Goal: Information Seeking & Learning: Understand process/instructions

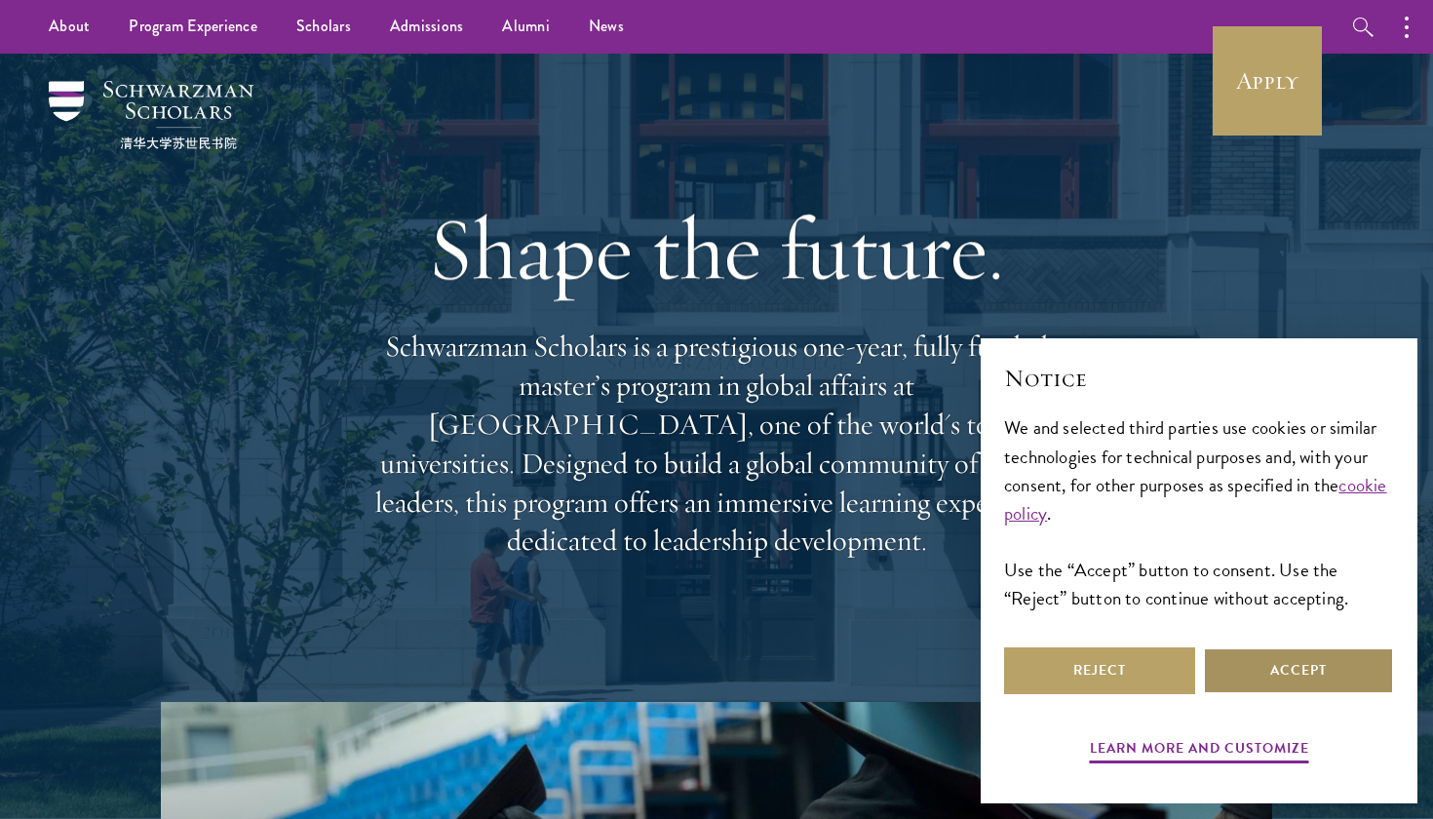
click at [1257, 680] on button "Accept" at bounding box center [1298, 670] width 191 height 47
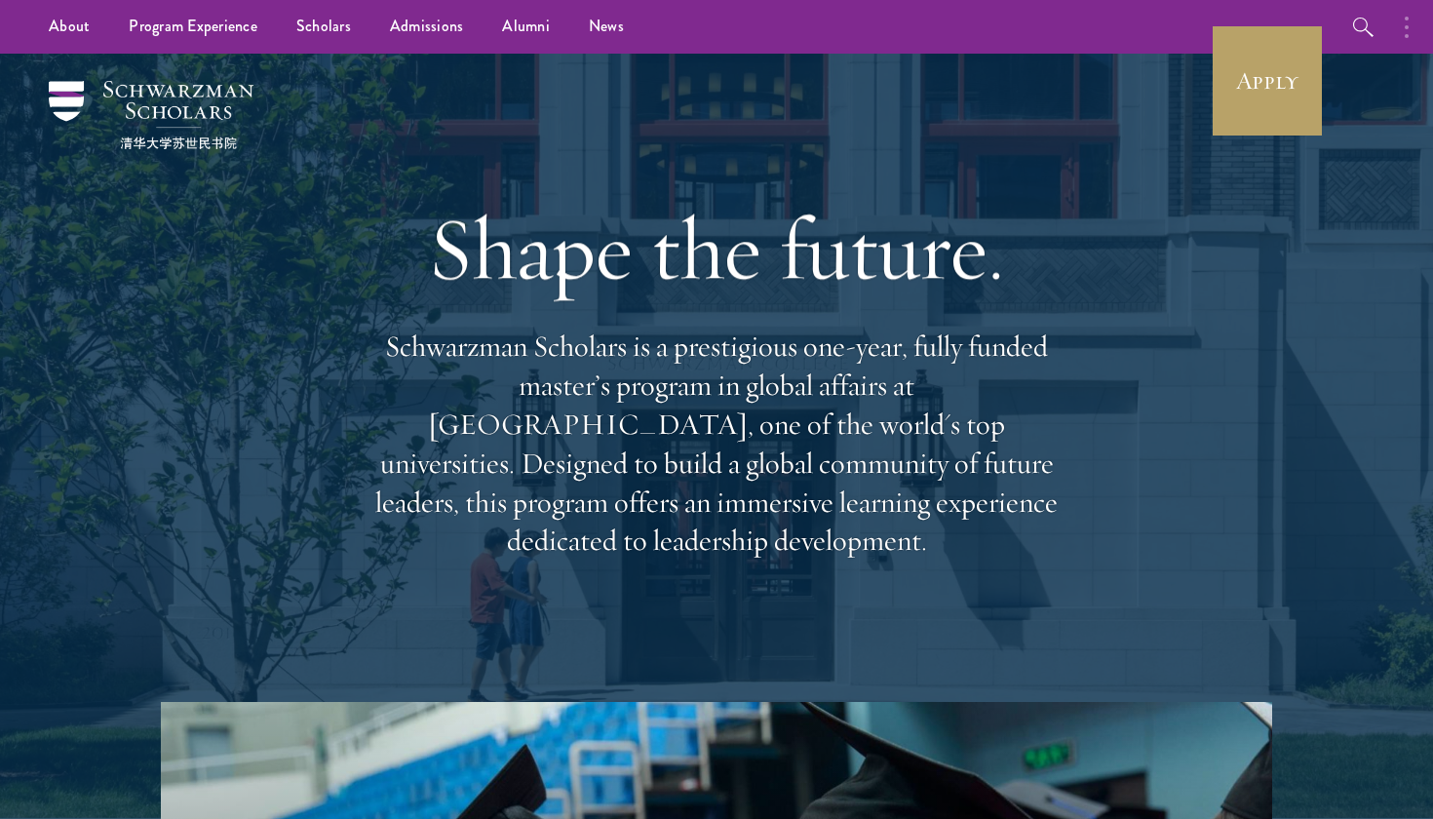
click at [1424, 34] on button "button" at bounding box center [1411, 27] width 43 height 54
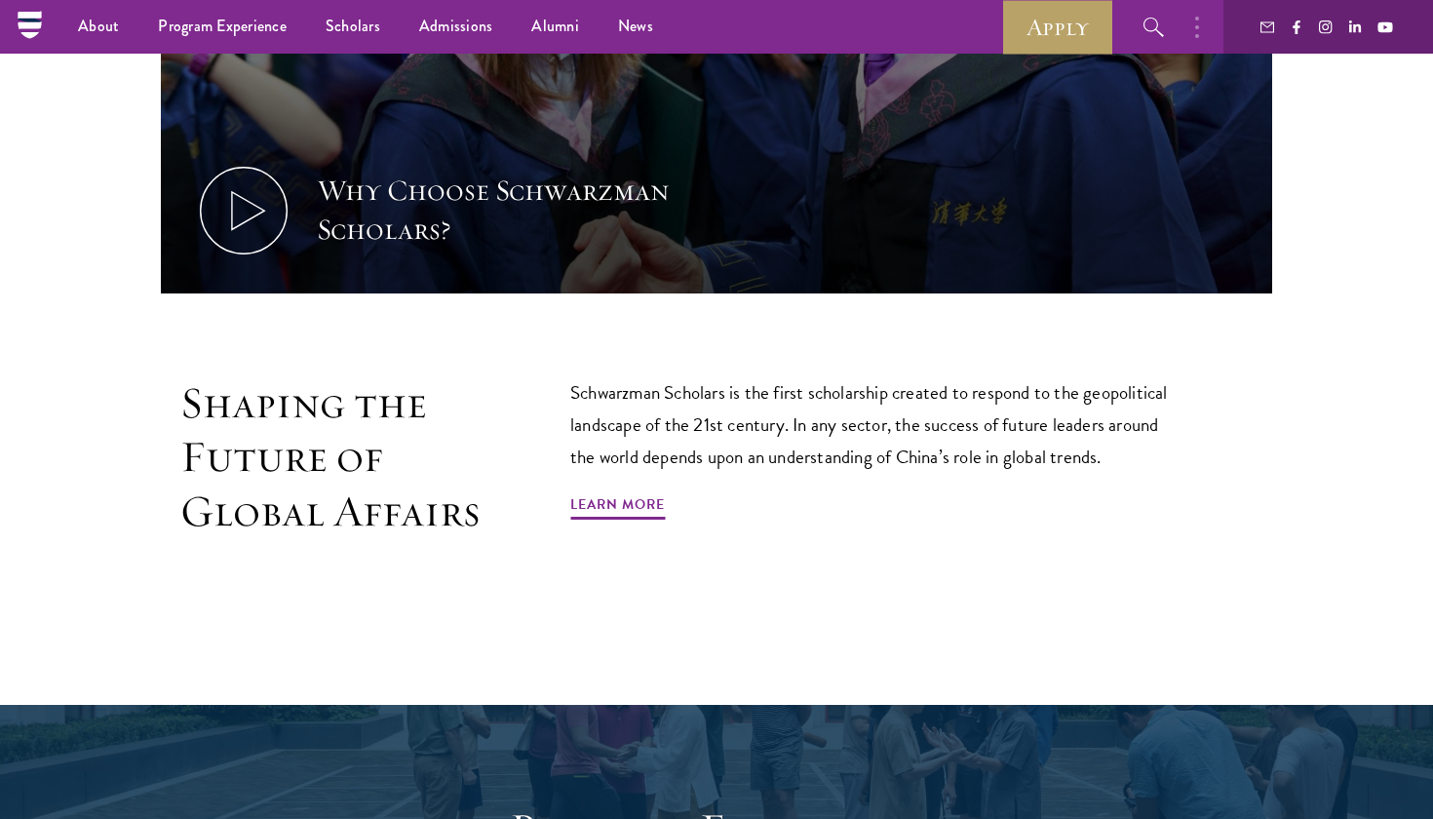
scroll to position [1020, 0]
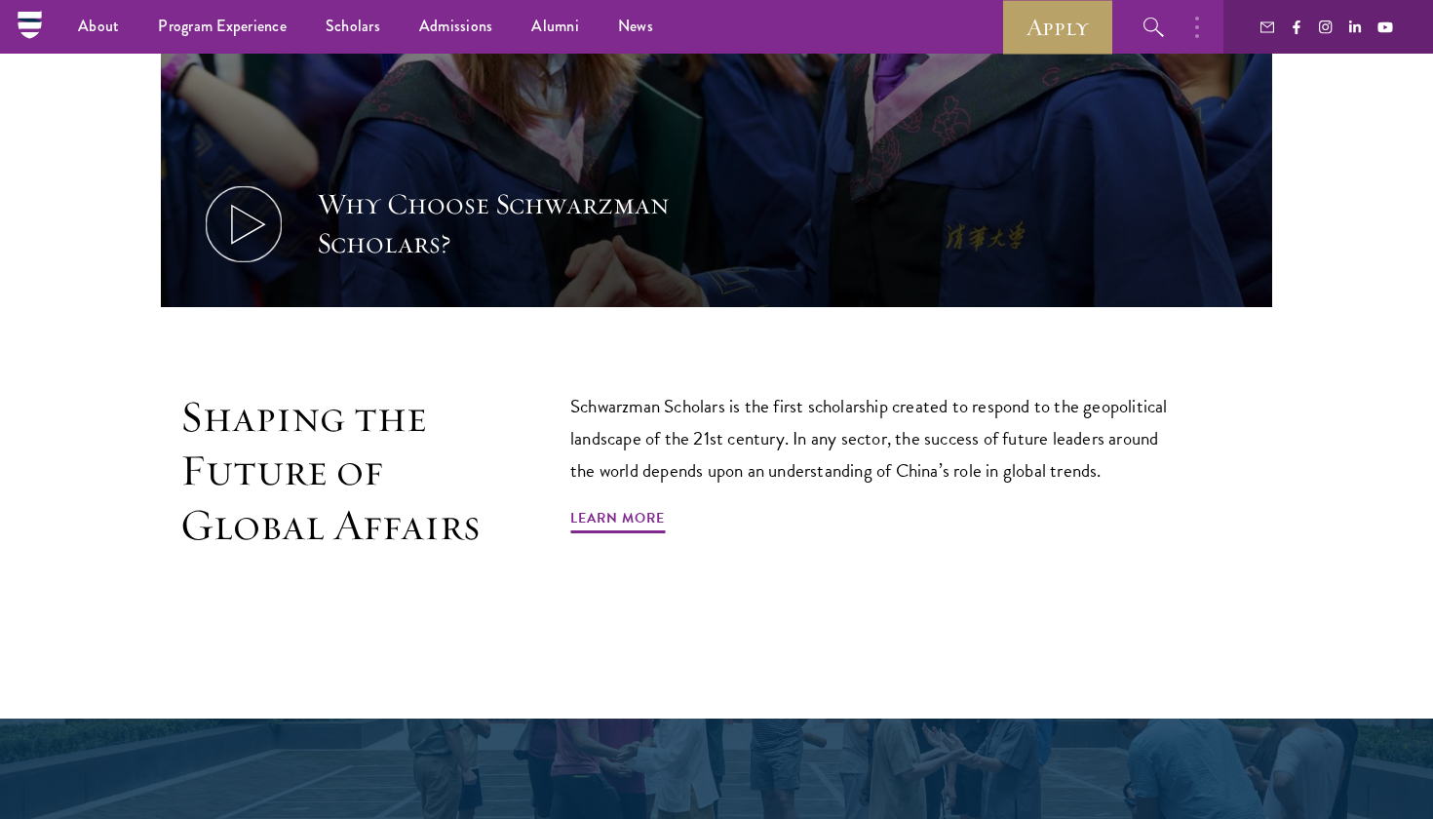
click at [263, 253] on icon at bounding box center [244, 224] width 88 height 88
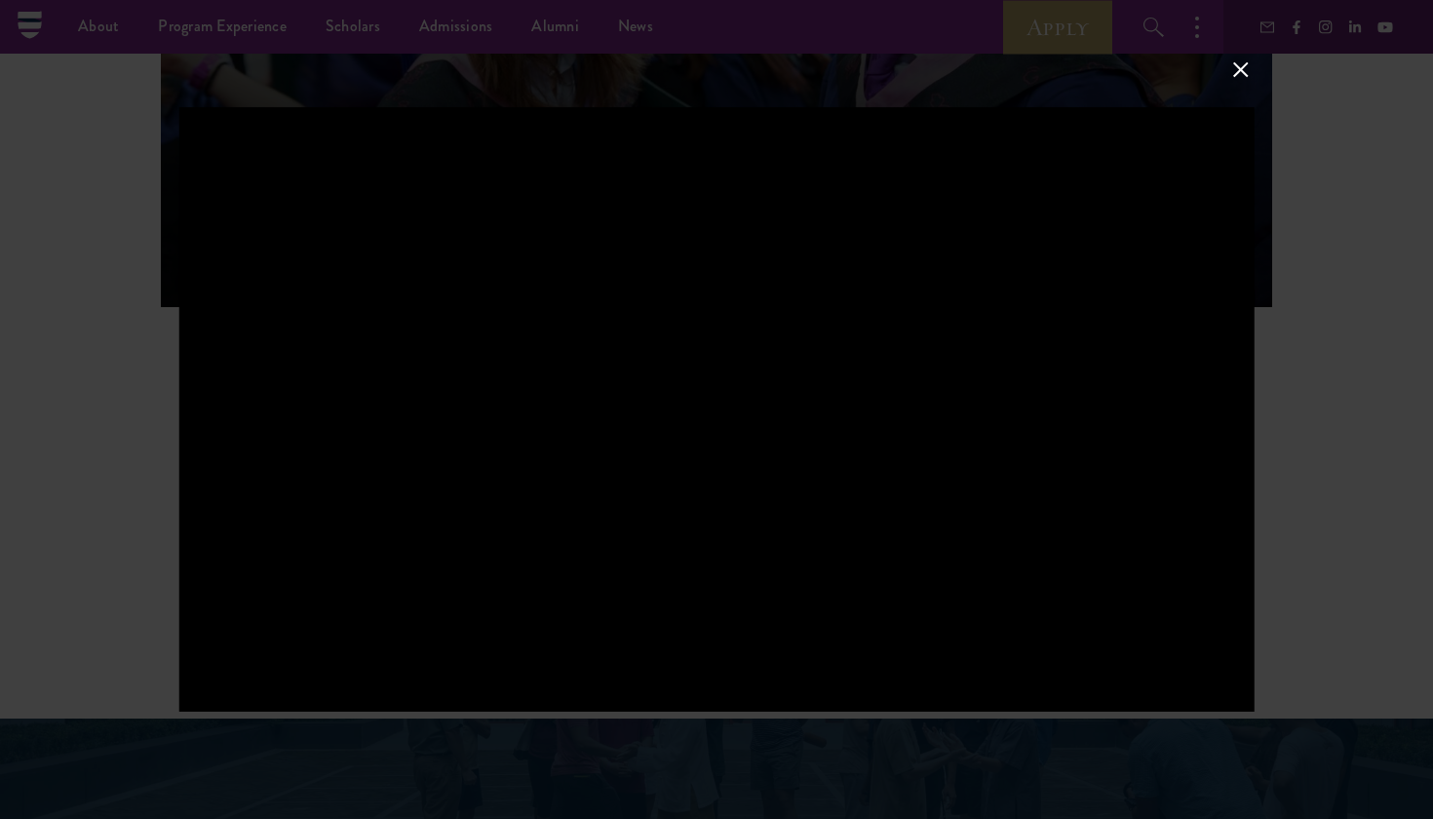
click at [1234, 74] on button at bounding box center [1241, 69] width 25 height 25
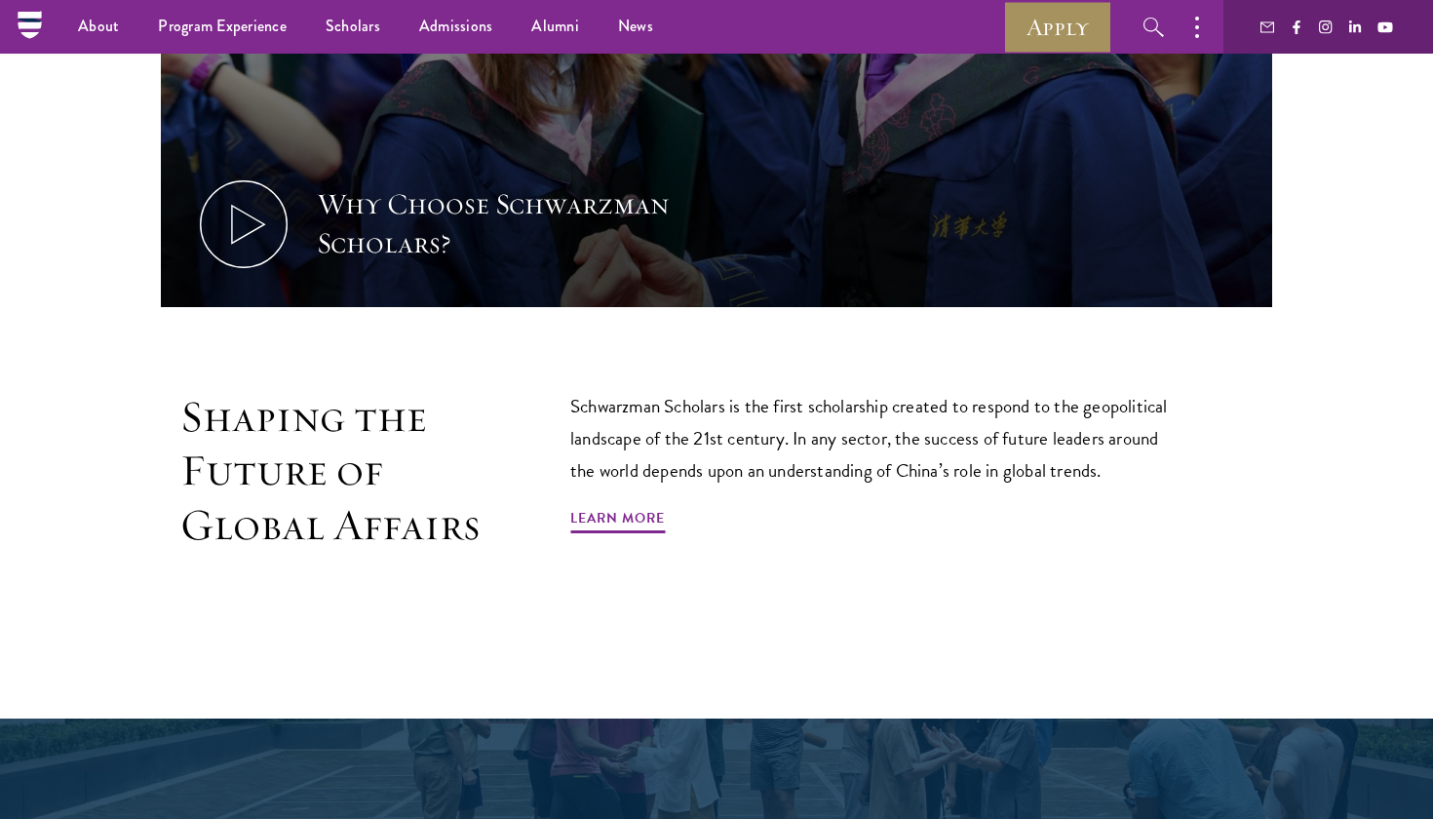
click at [1039, 32] on link "Apply" at bounding box center [1057, 27] width 109 height 54
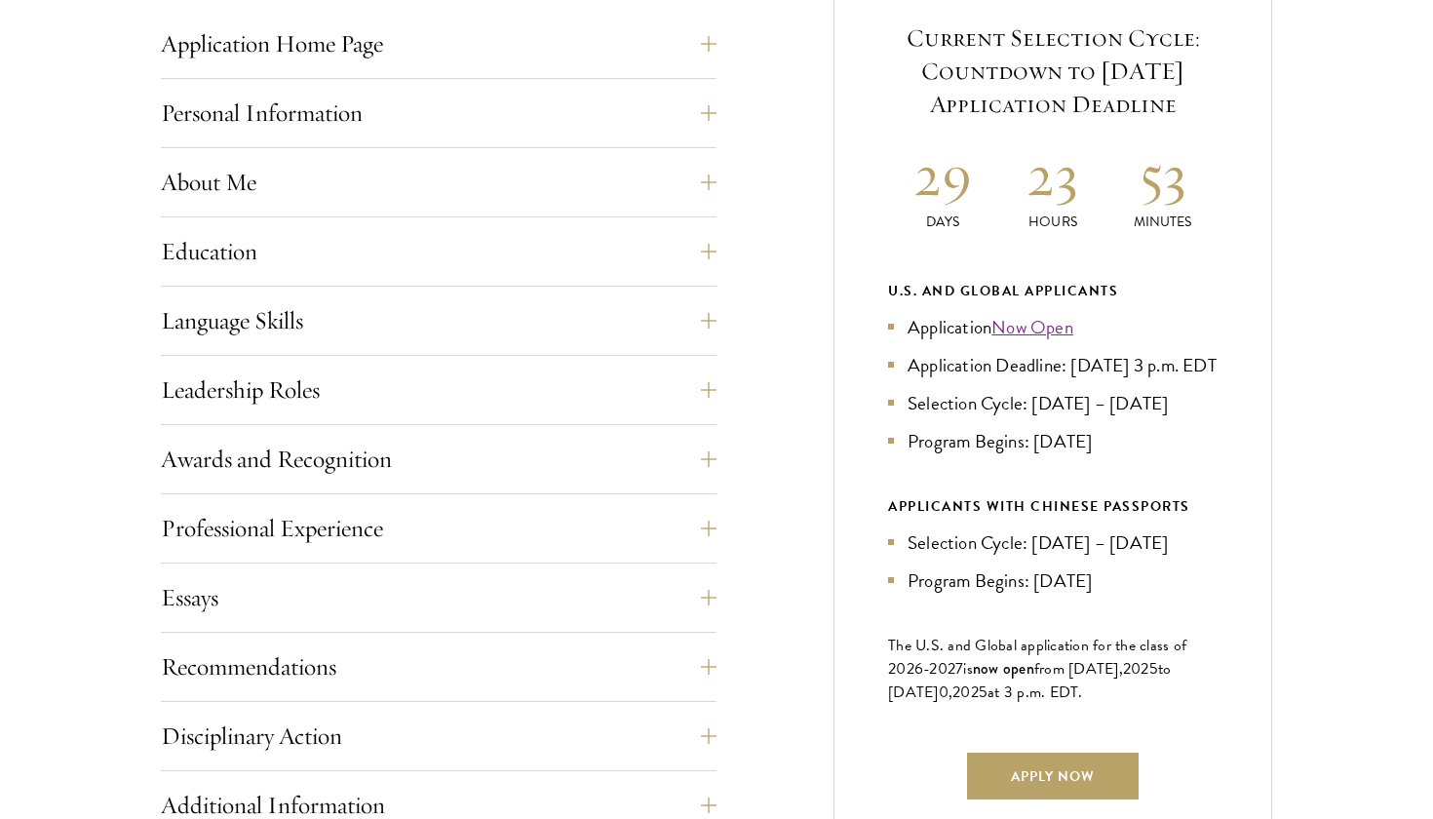
scroll to position [804, 0]
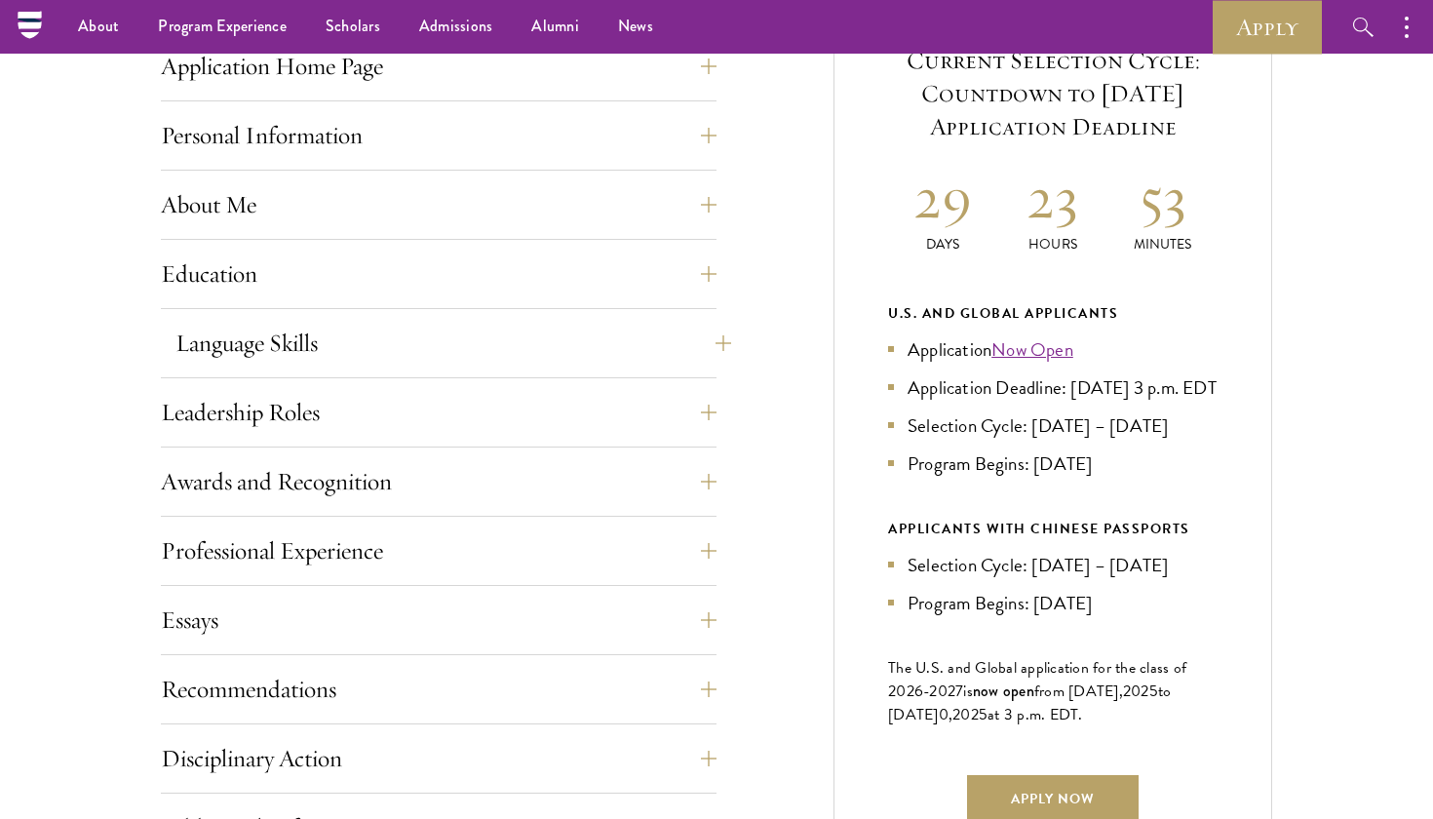
click at [379, 347] on button "Language Skills" at bounding box center [454, 343] width 556 height 47
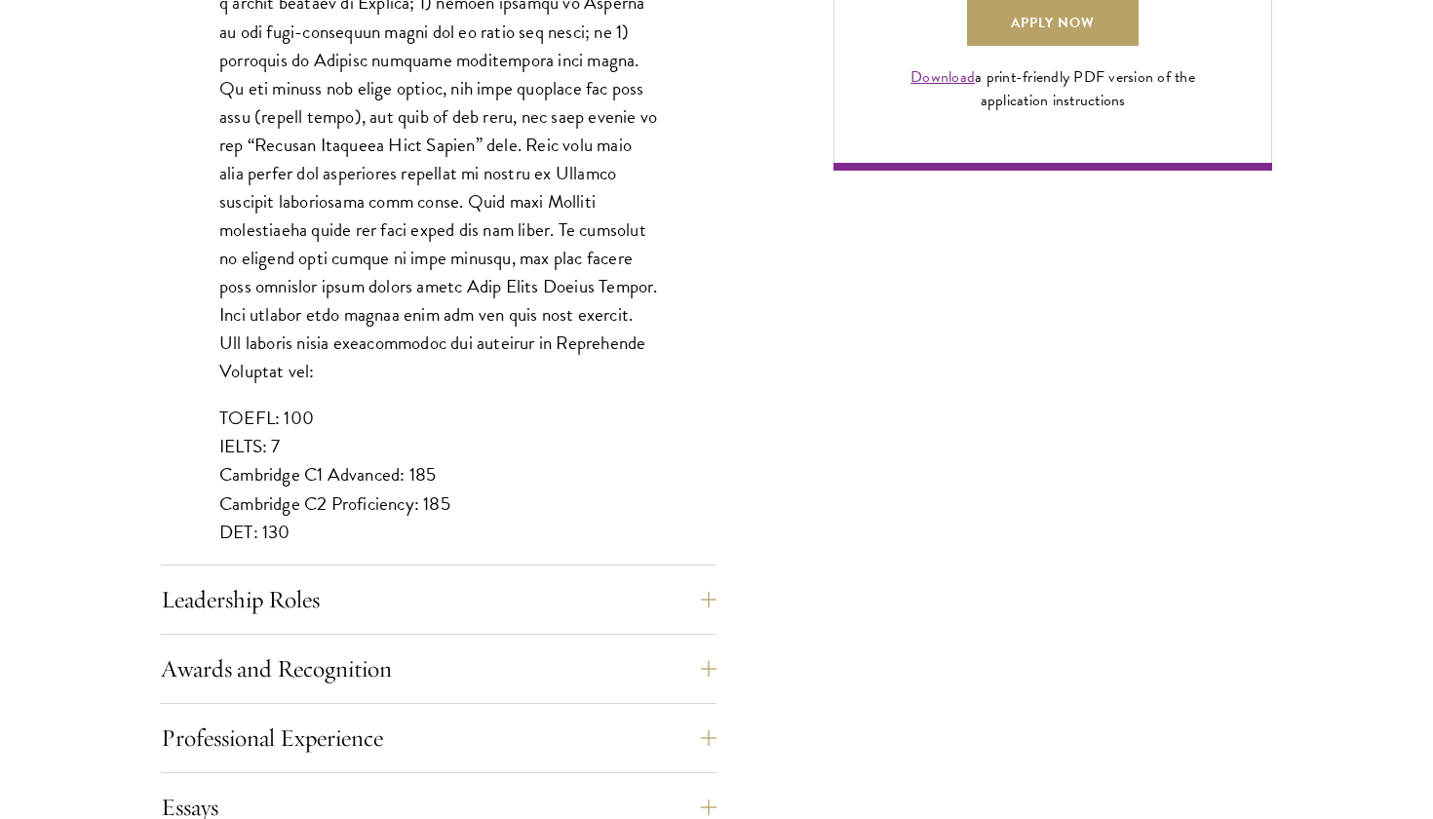
scroll to position [1675, 0]
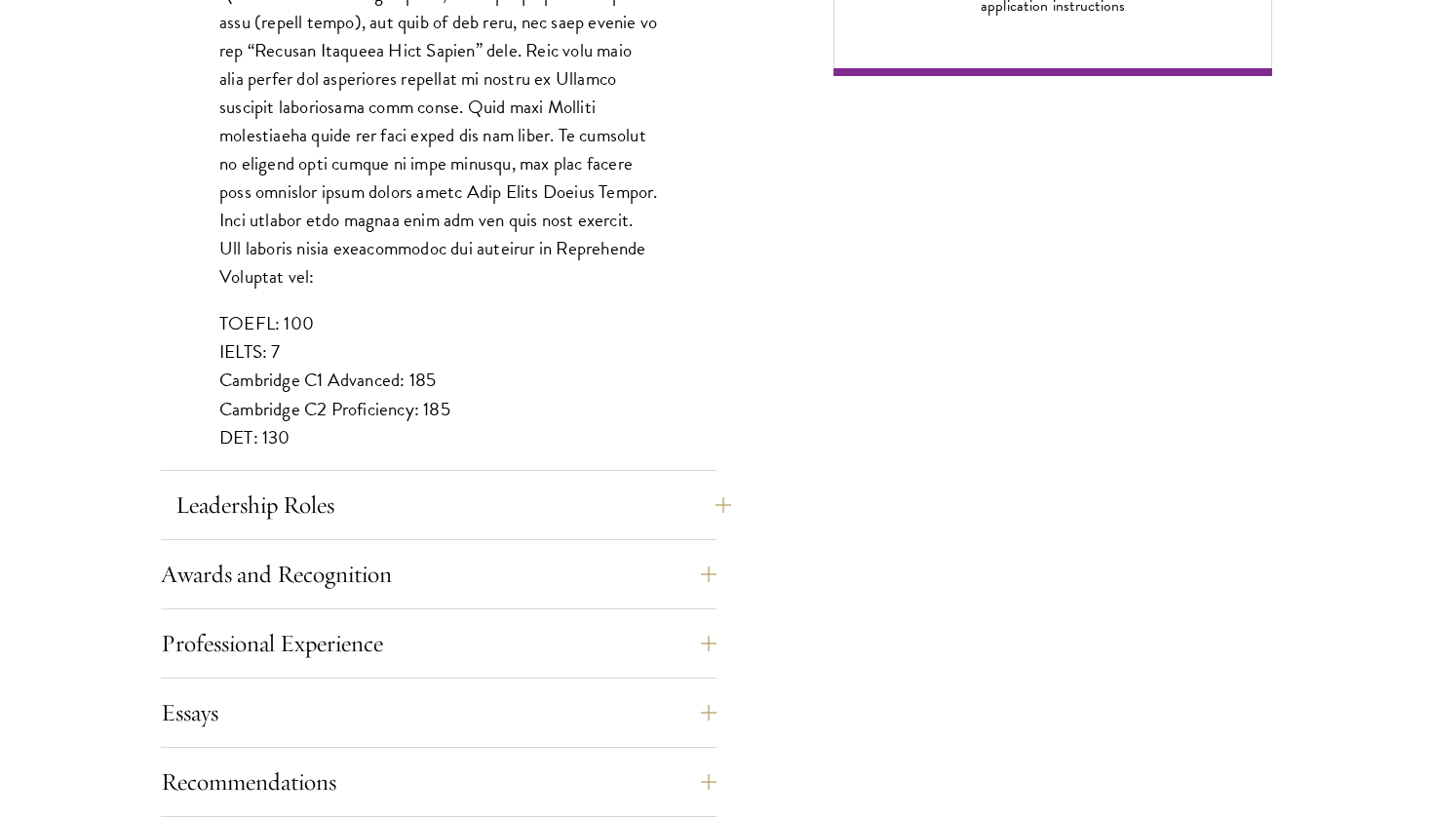
click at [623, 498] on button "Leadership Roles" at bounding box center [454, 505] width 556 height 47
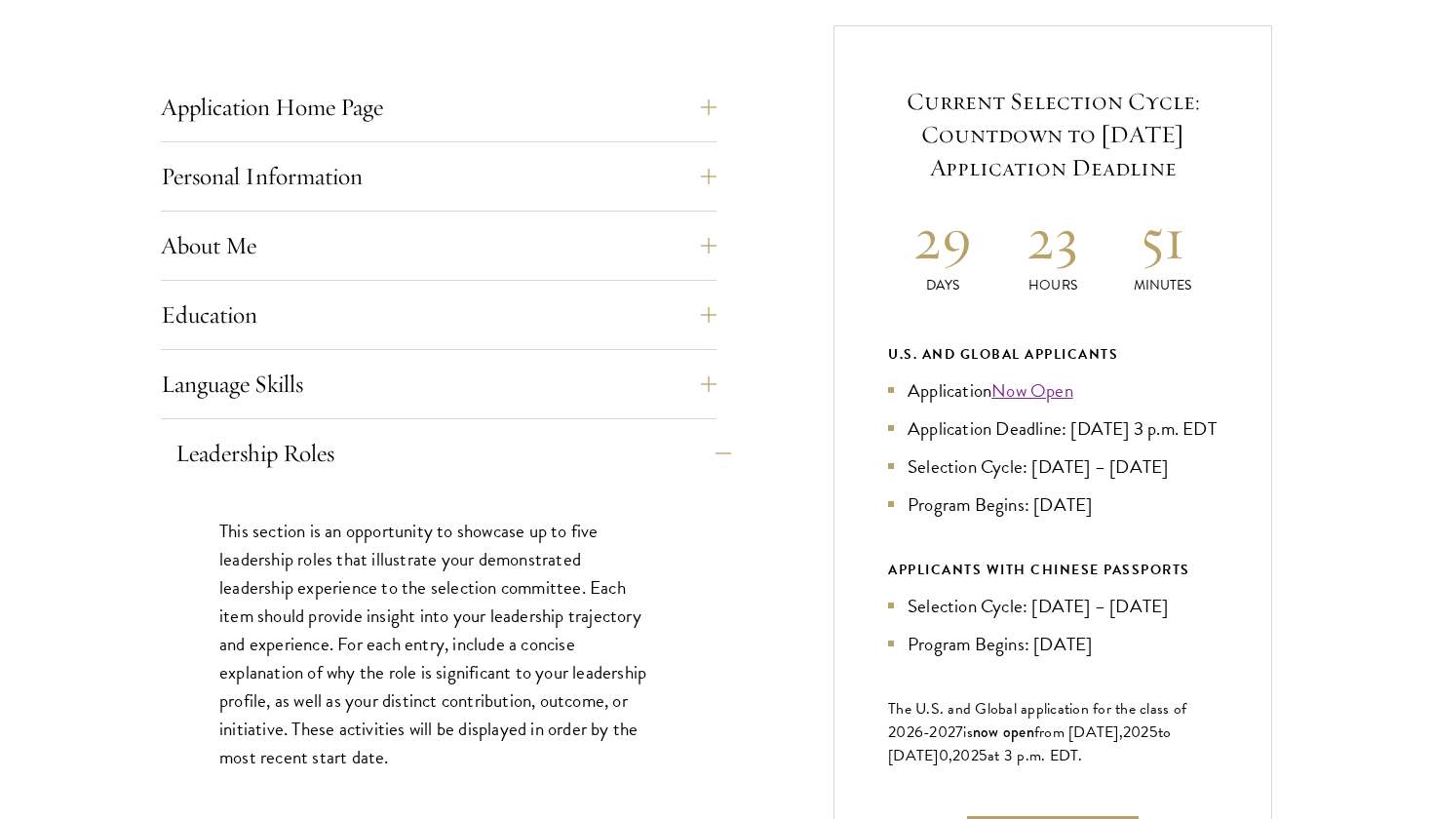
scroll to position [769, 0]
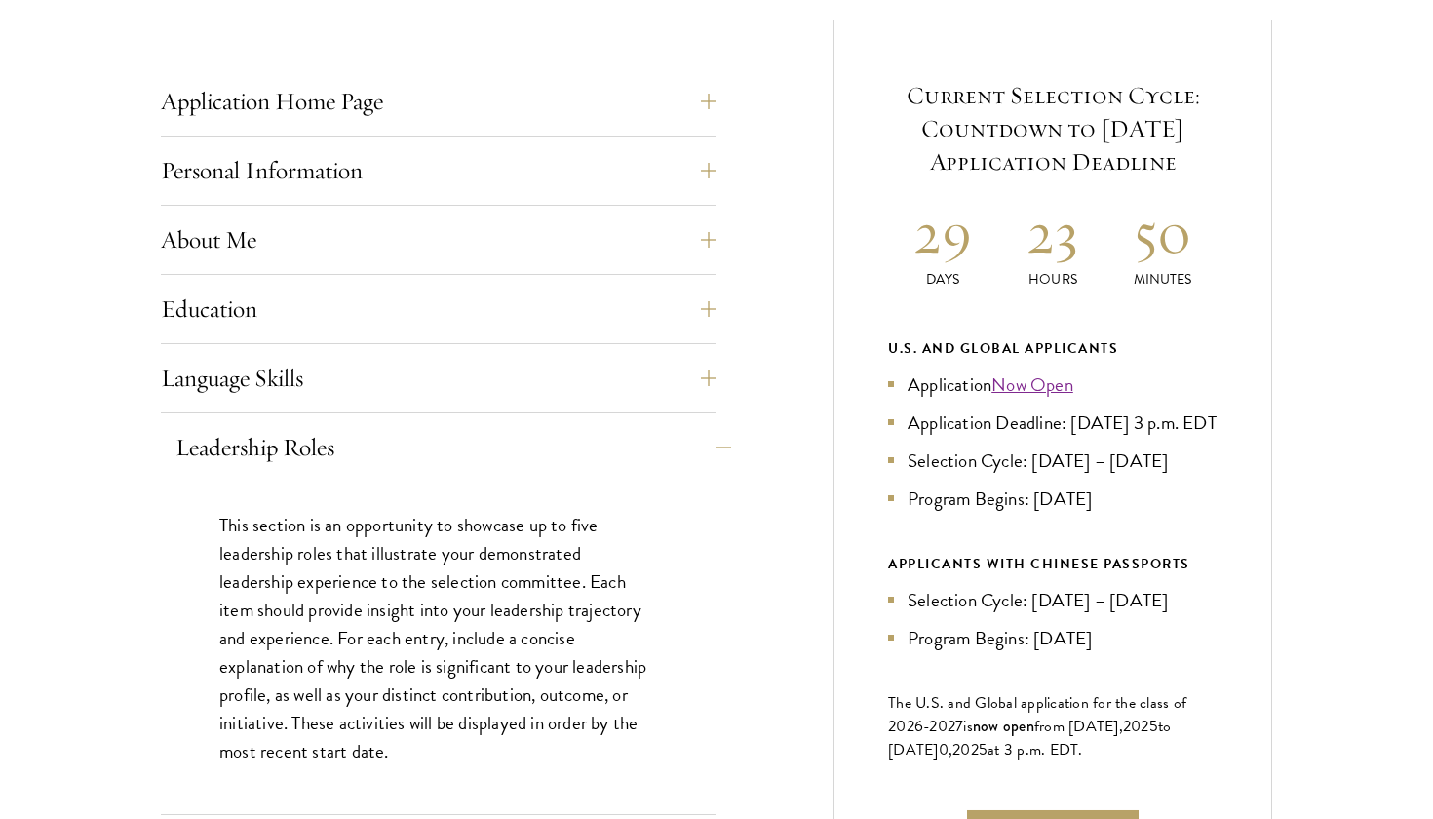
click at [374, 437] on button "Leadership Roles" at bounding box center [454, 447] width 556 height 47
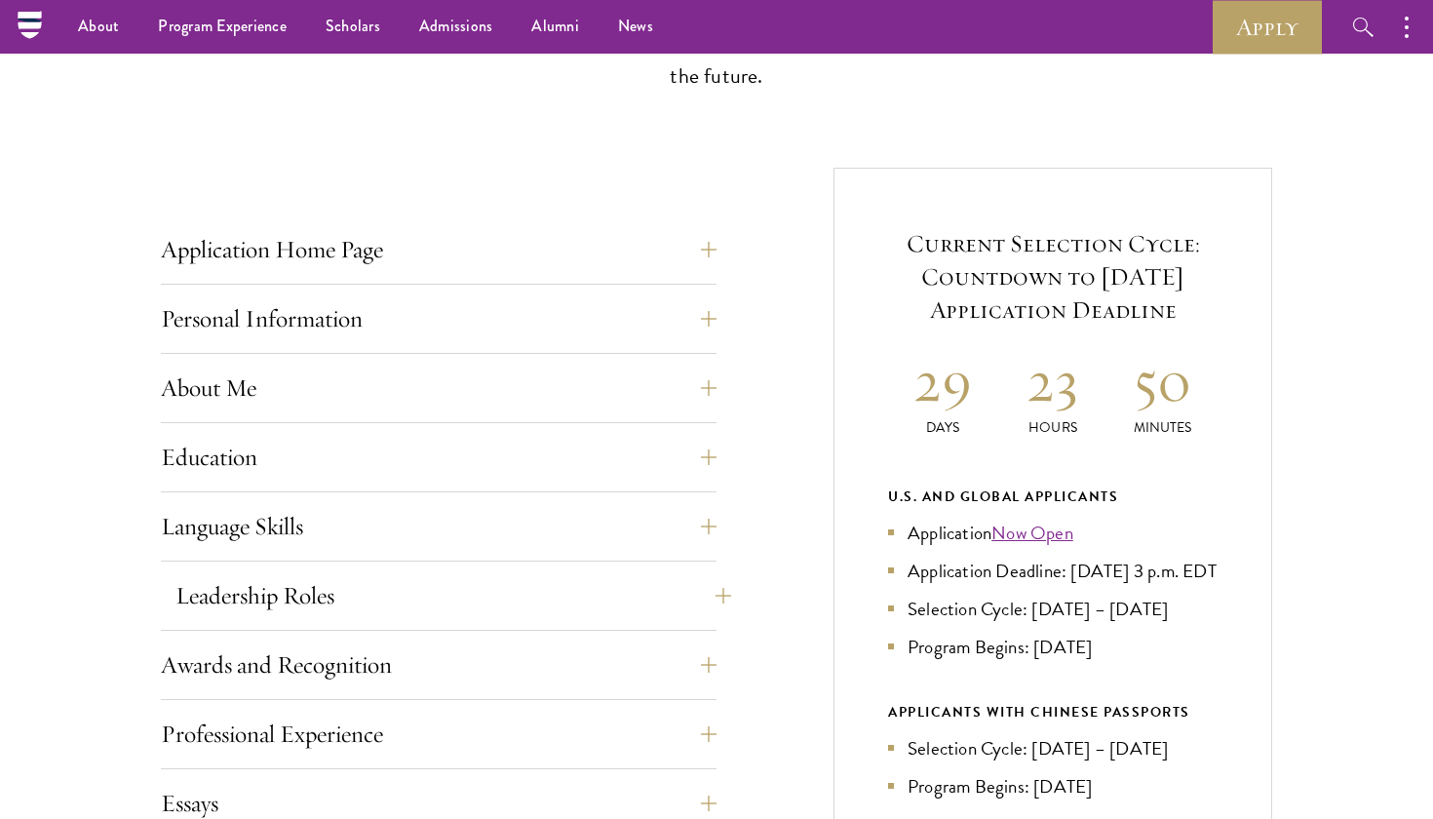
scroll to position [569, 0]
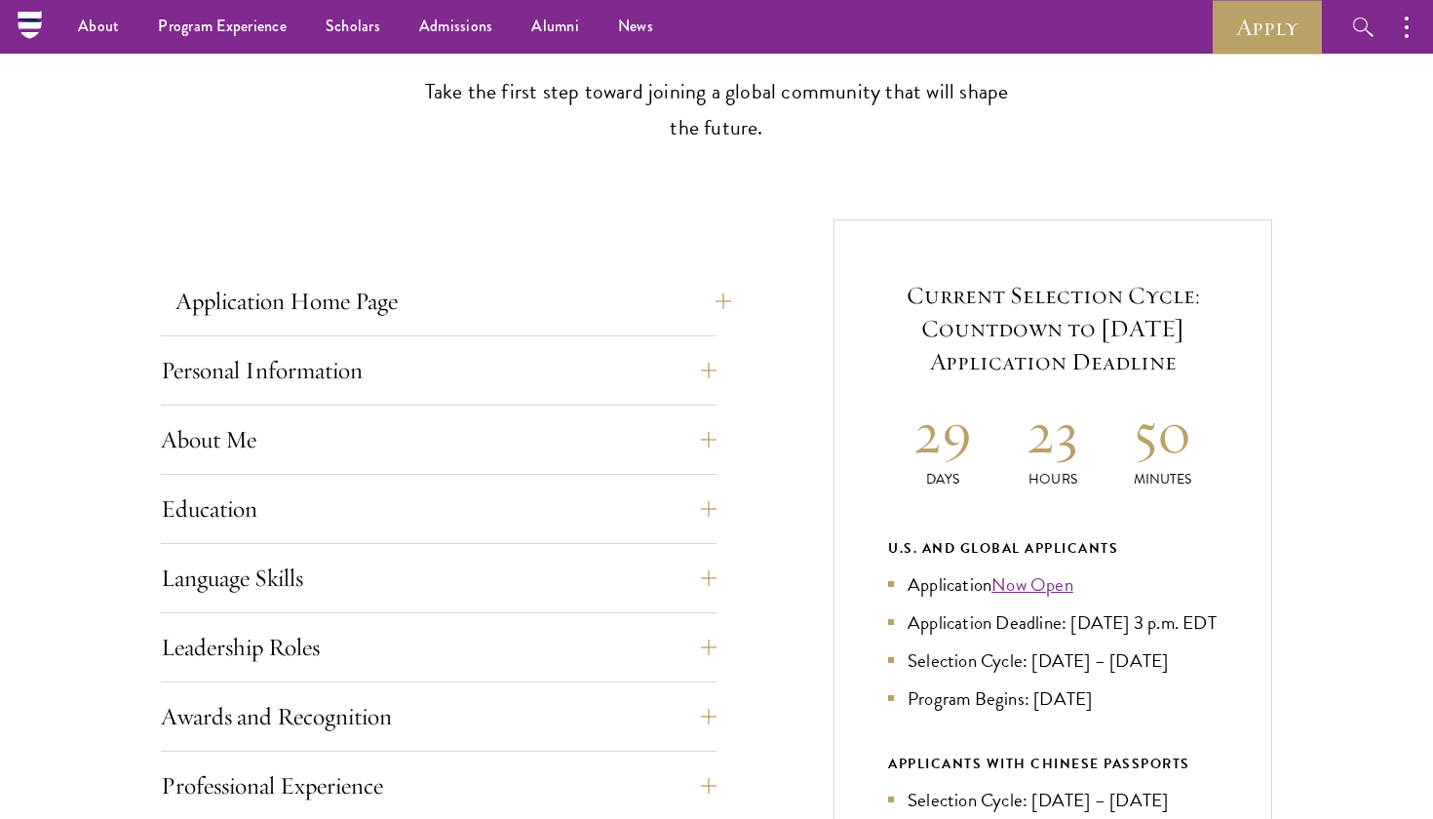
click at [334, 321] on button "Application Home Page" at bounding box center [454, 301] width 556 height 47
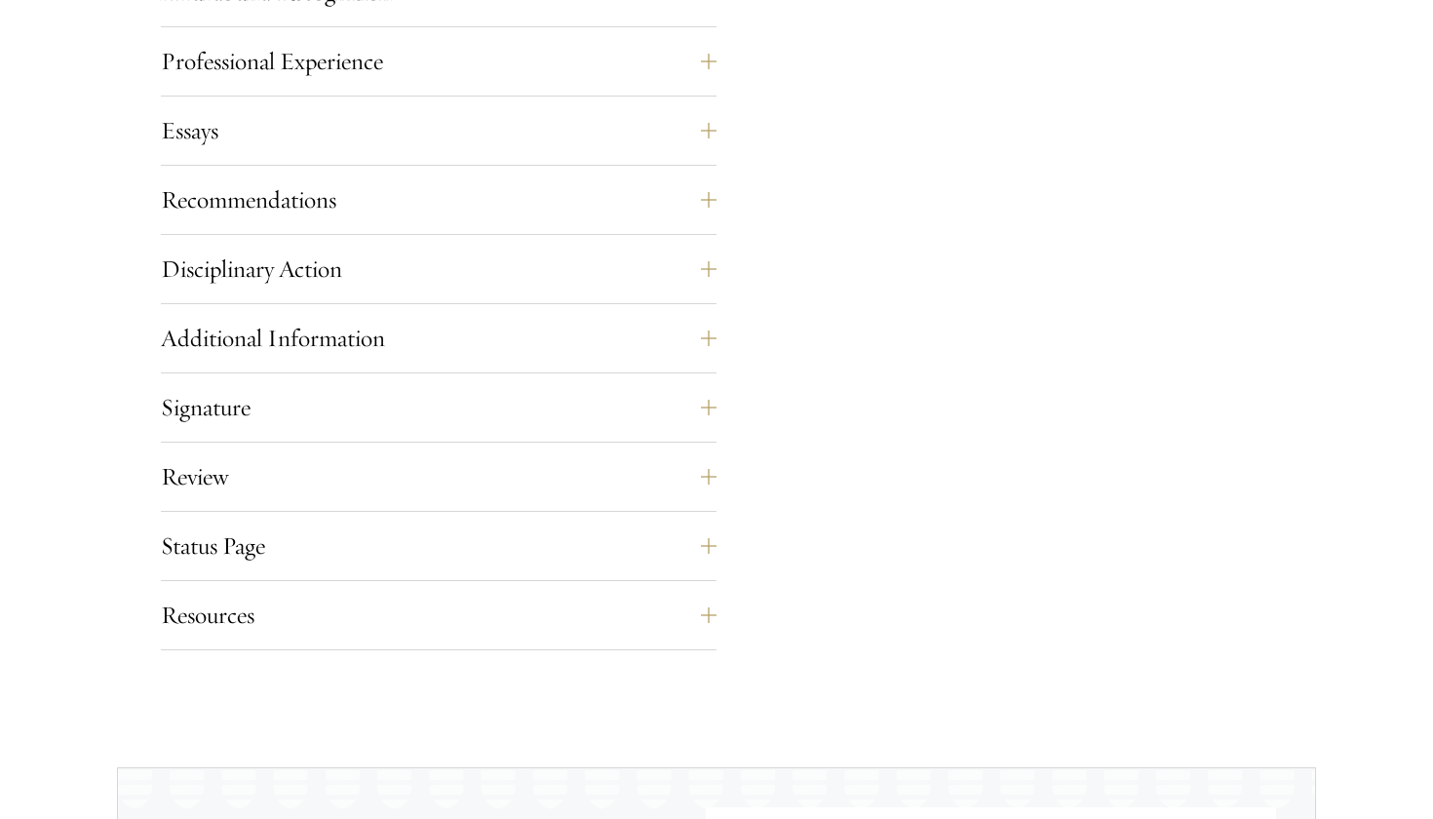
scroll to position [2388, 0]
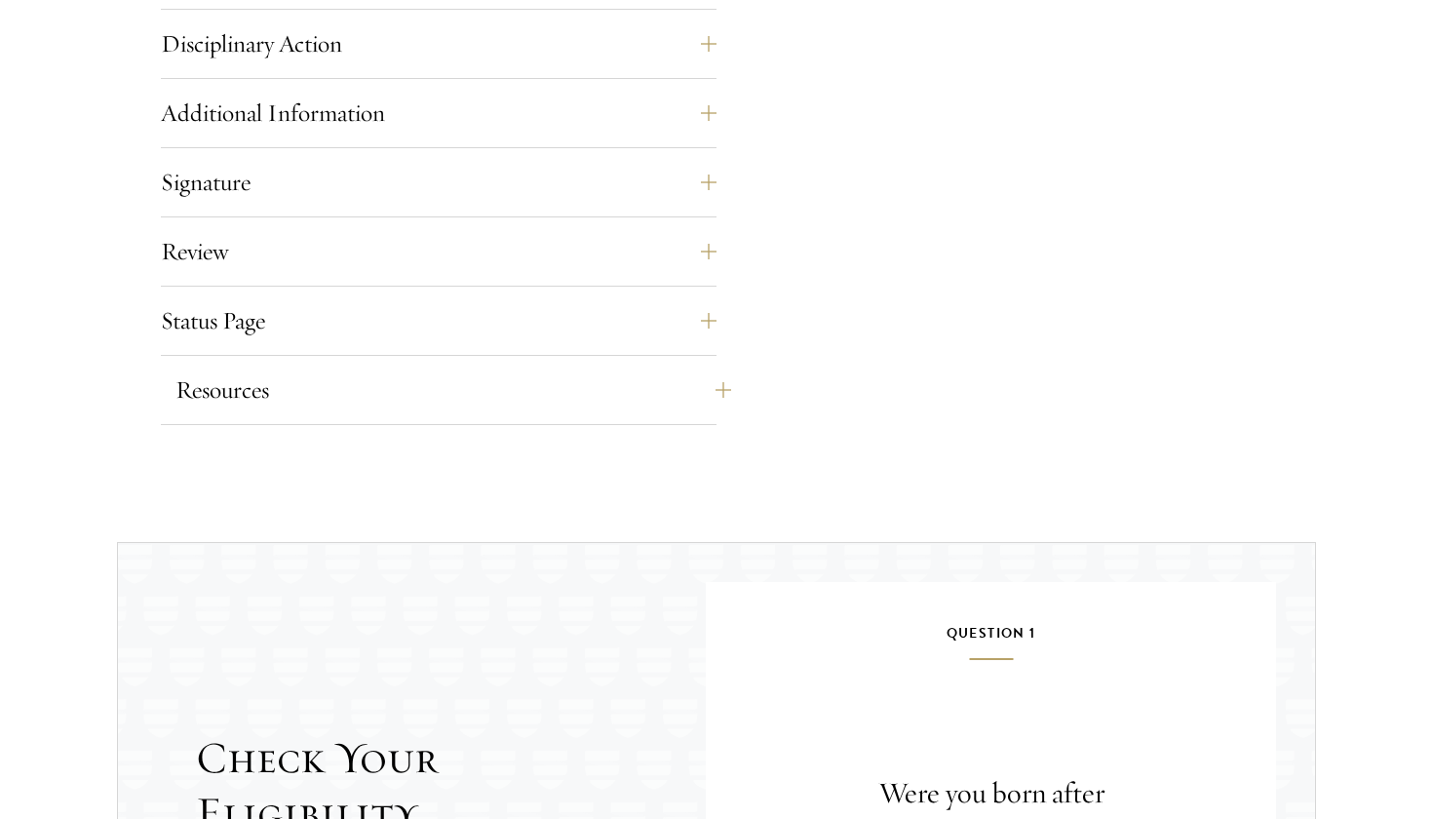
click at [518, 388] on button "Resources" at bounding box center [454, 390] width 556 height 47
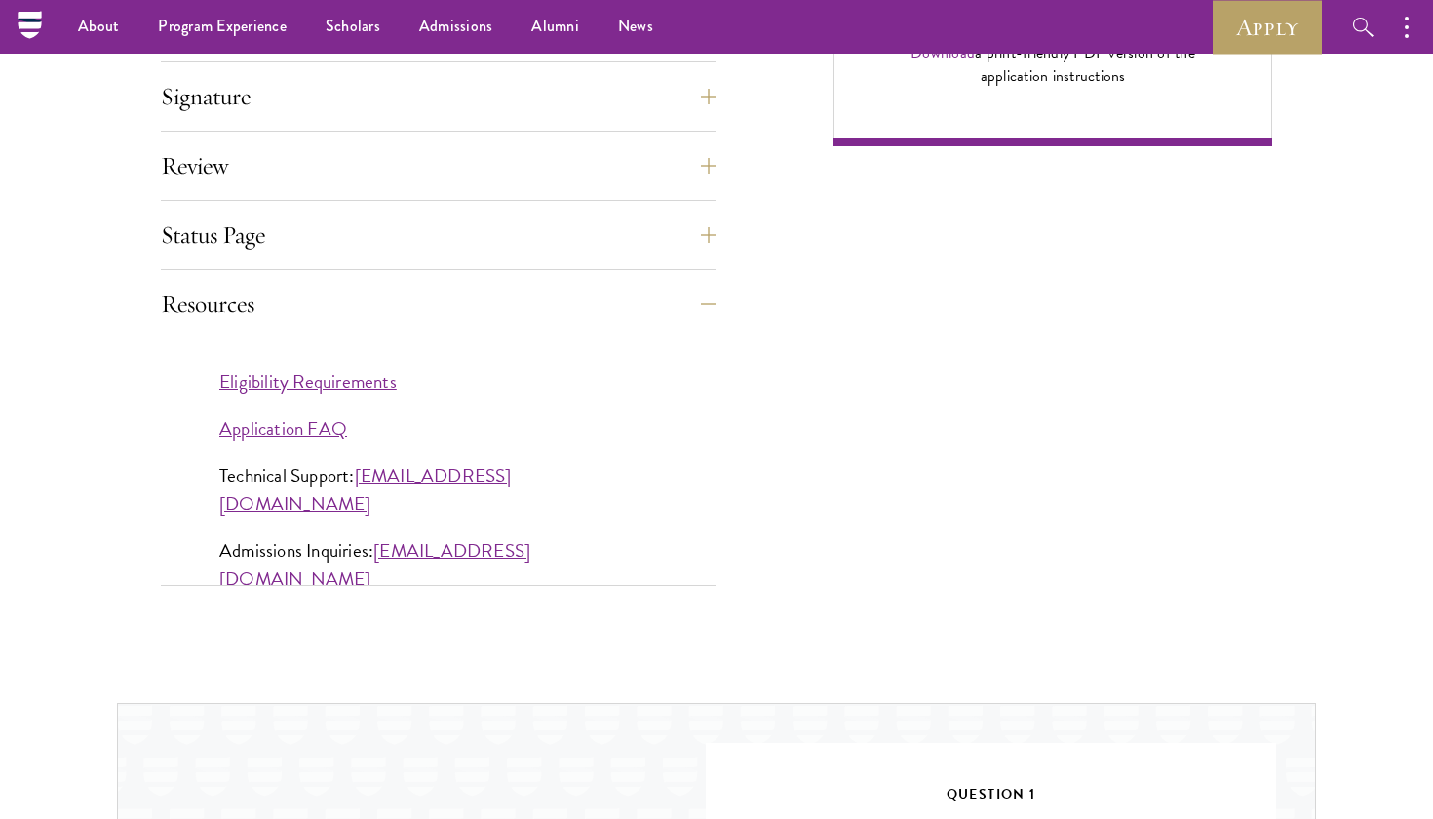
scroll to position [1582, 0]
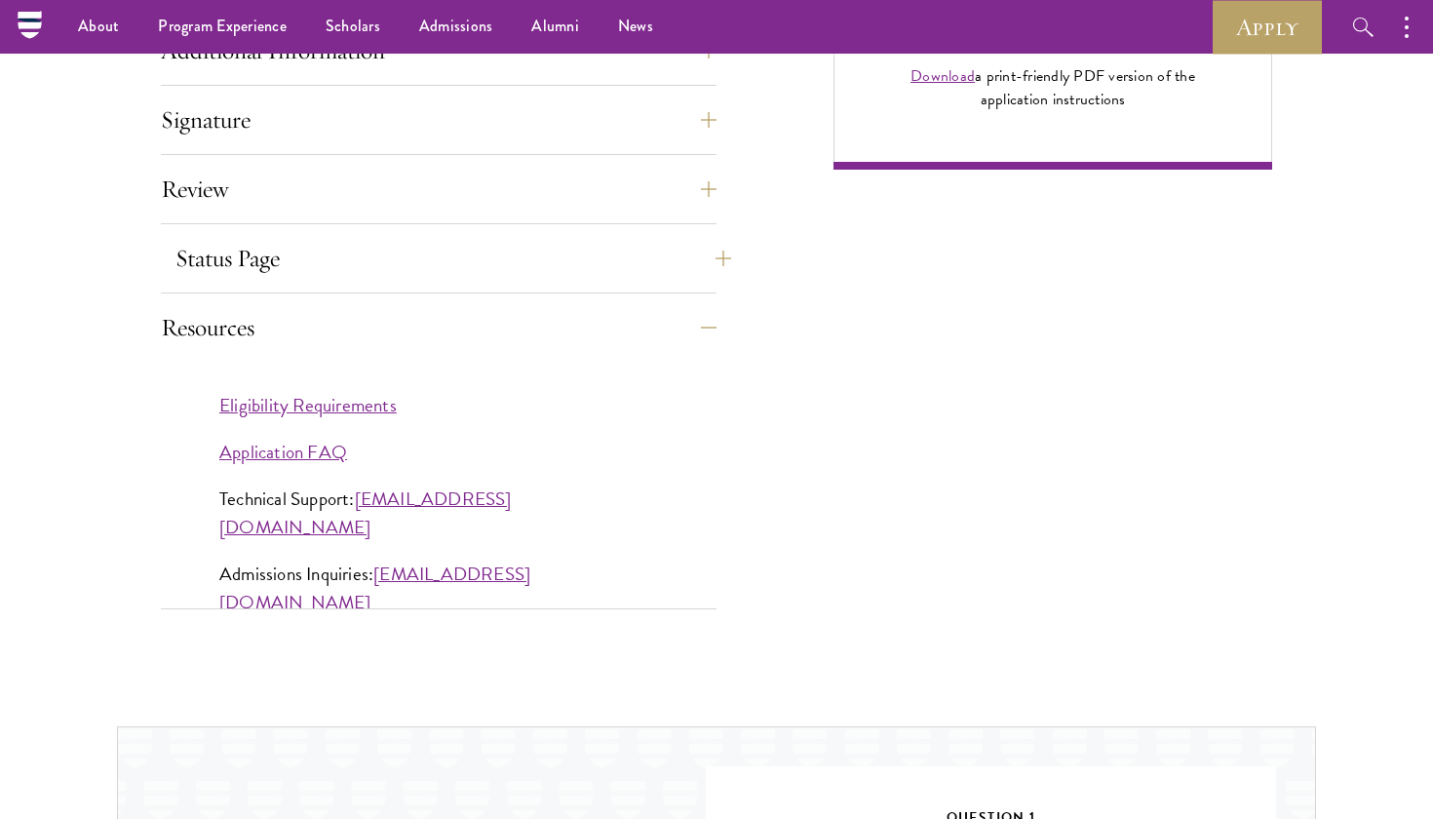
click at [478, 261] on button "Status Page" at bounding box center [454, 258] width 556 height 47
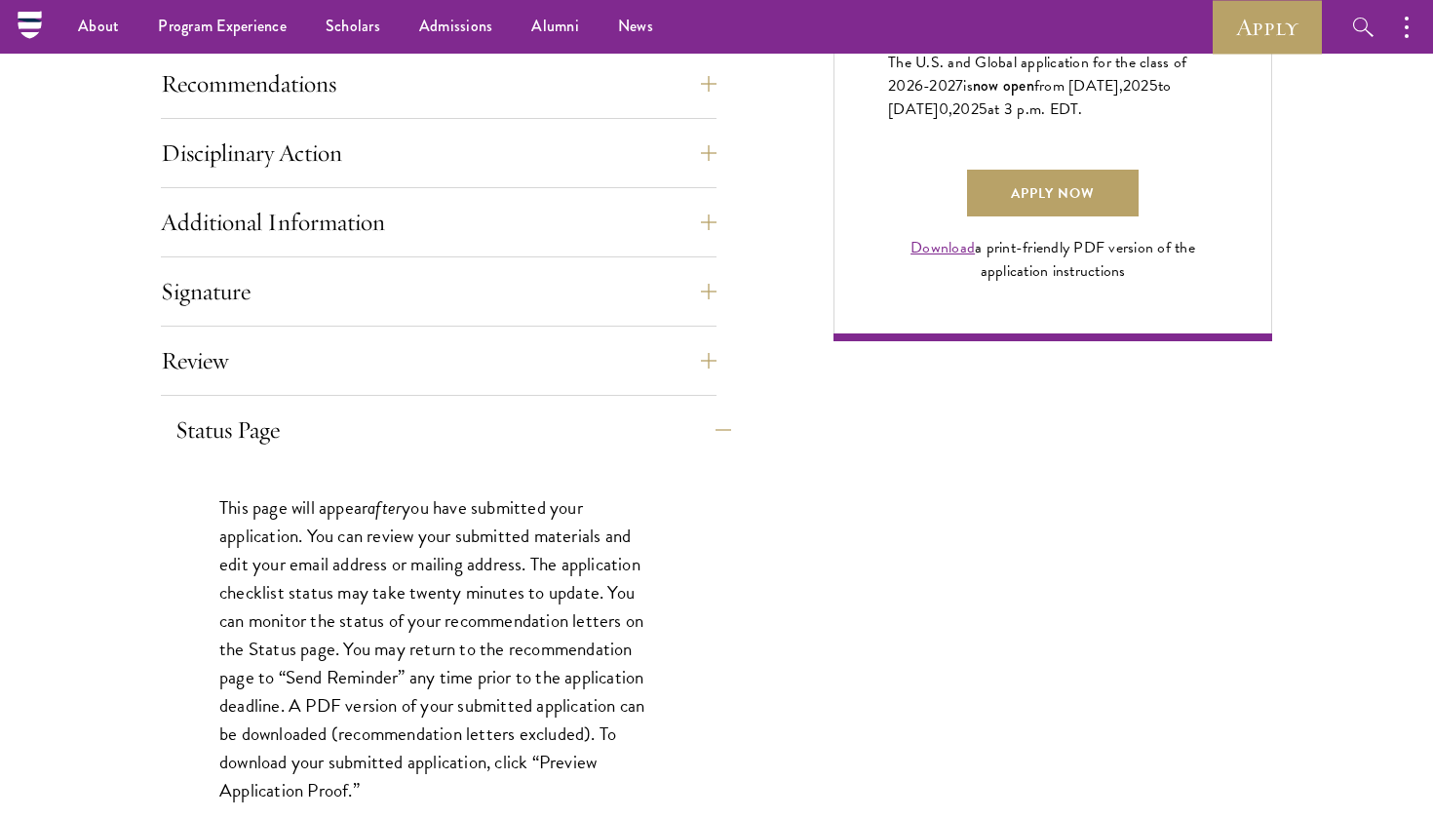
scroll to position [1382, 0]
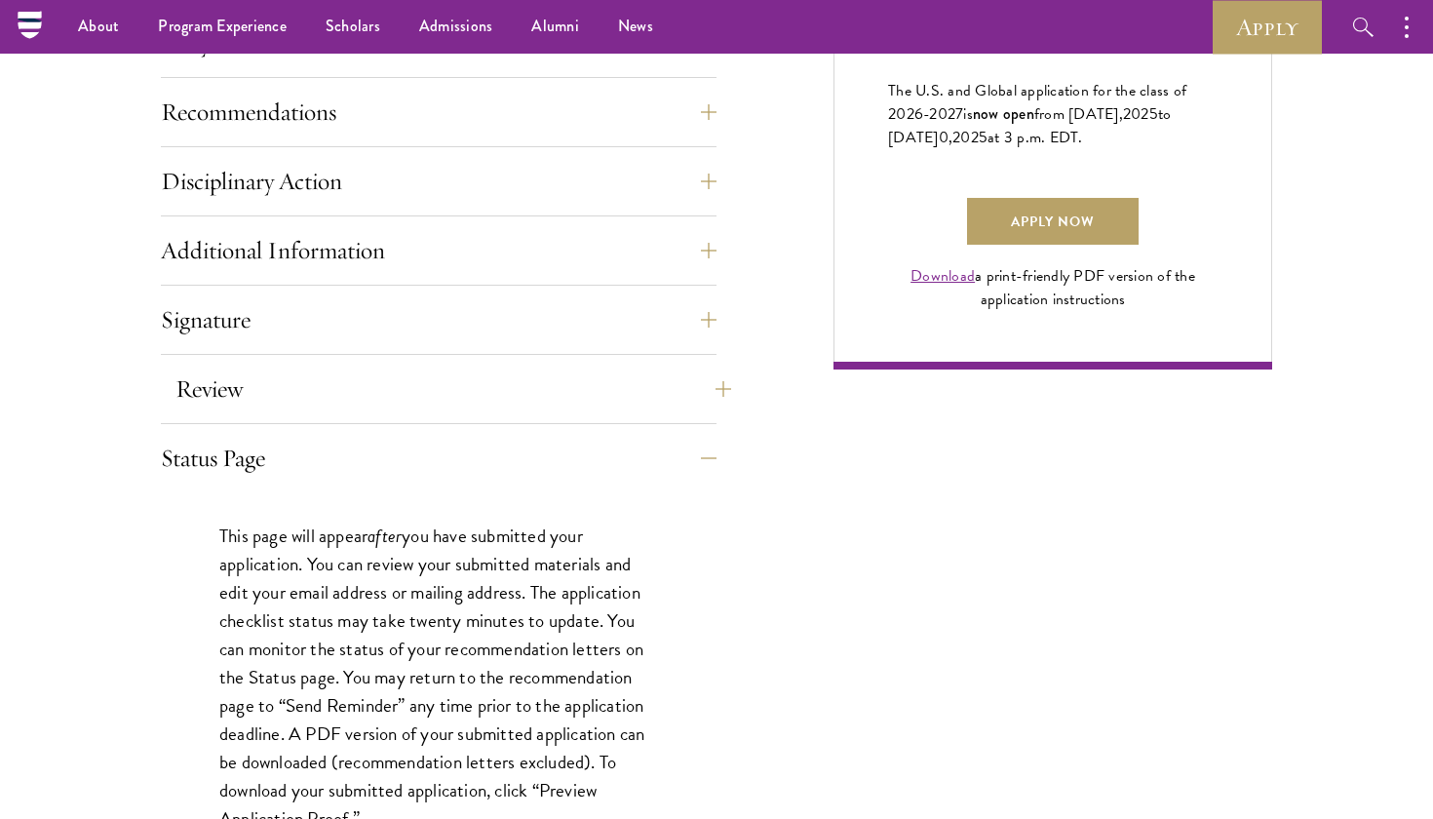
click at [470, 392] on button "Review" at bounding box center [454, 389] width 556 height 47
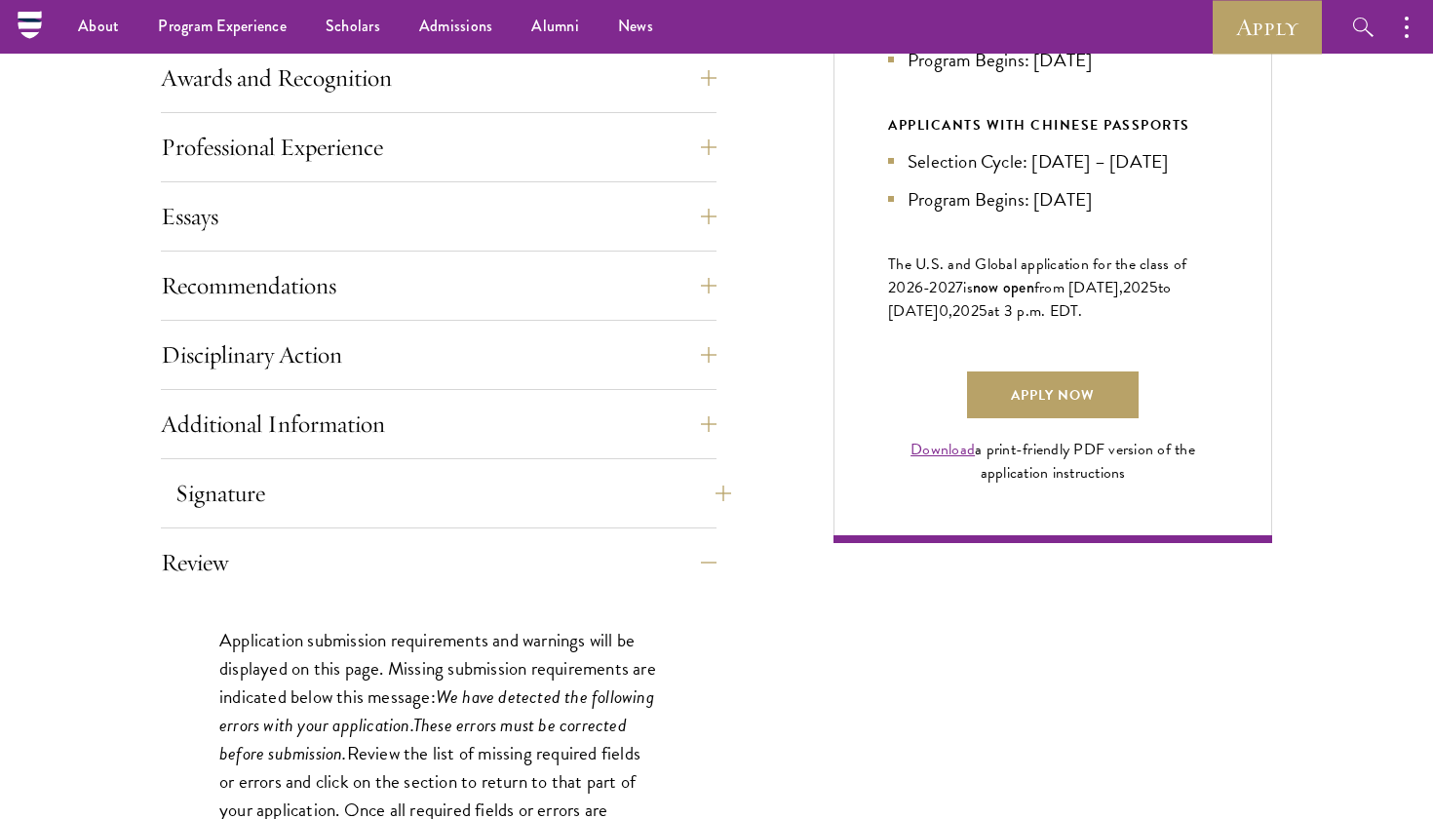
scroll to position [1202, 0]
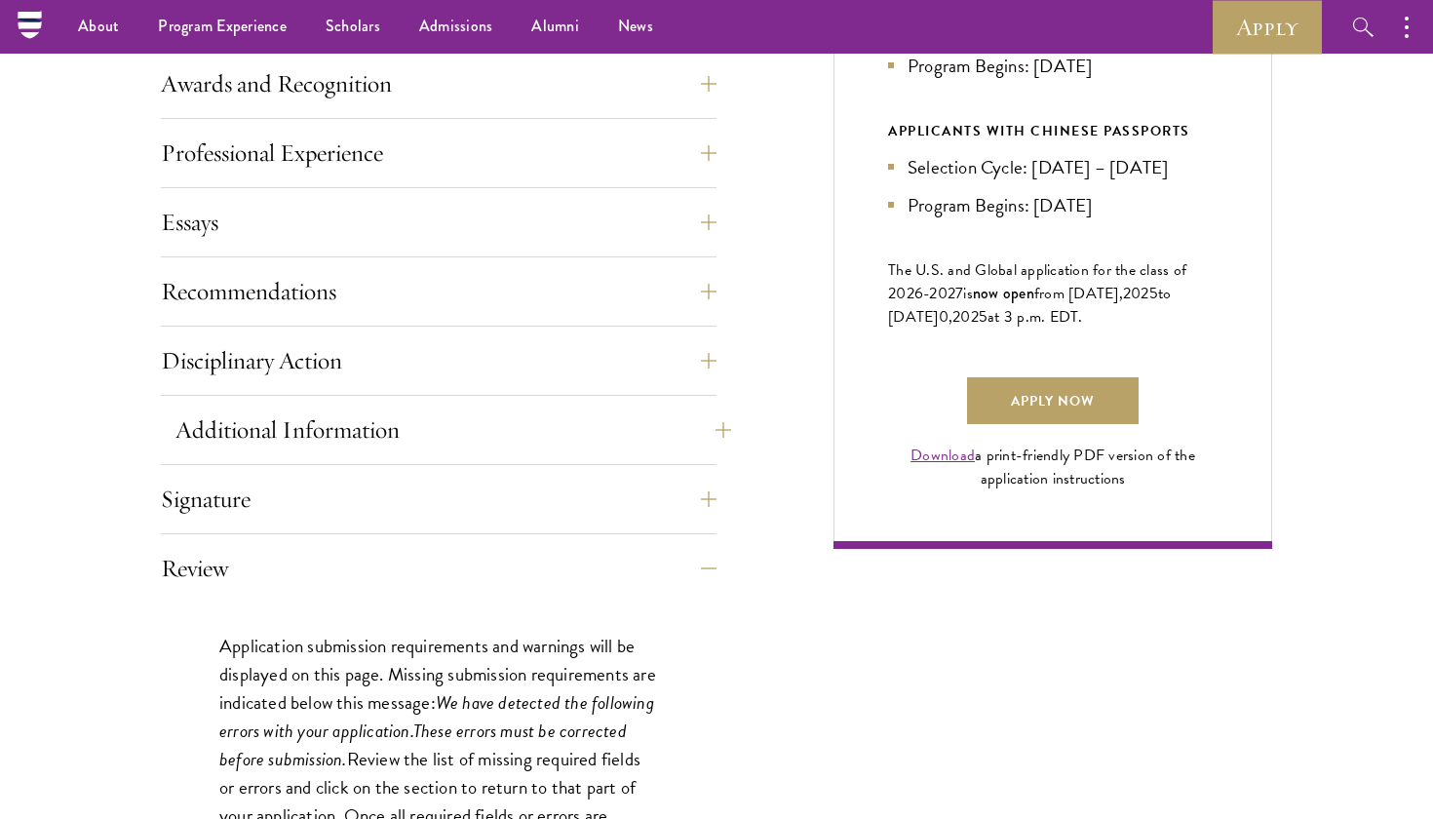
click at [216, 448] on button "Additional Information" at bounding box center [454, 430] width 556 height 47
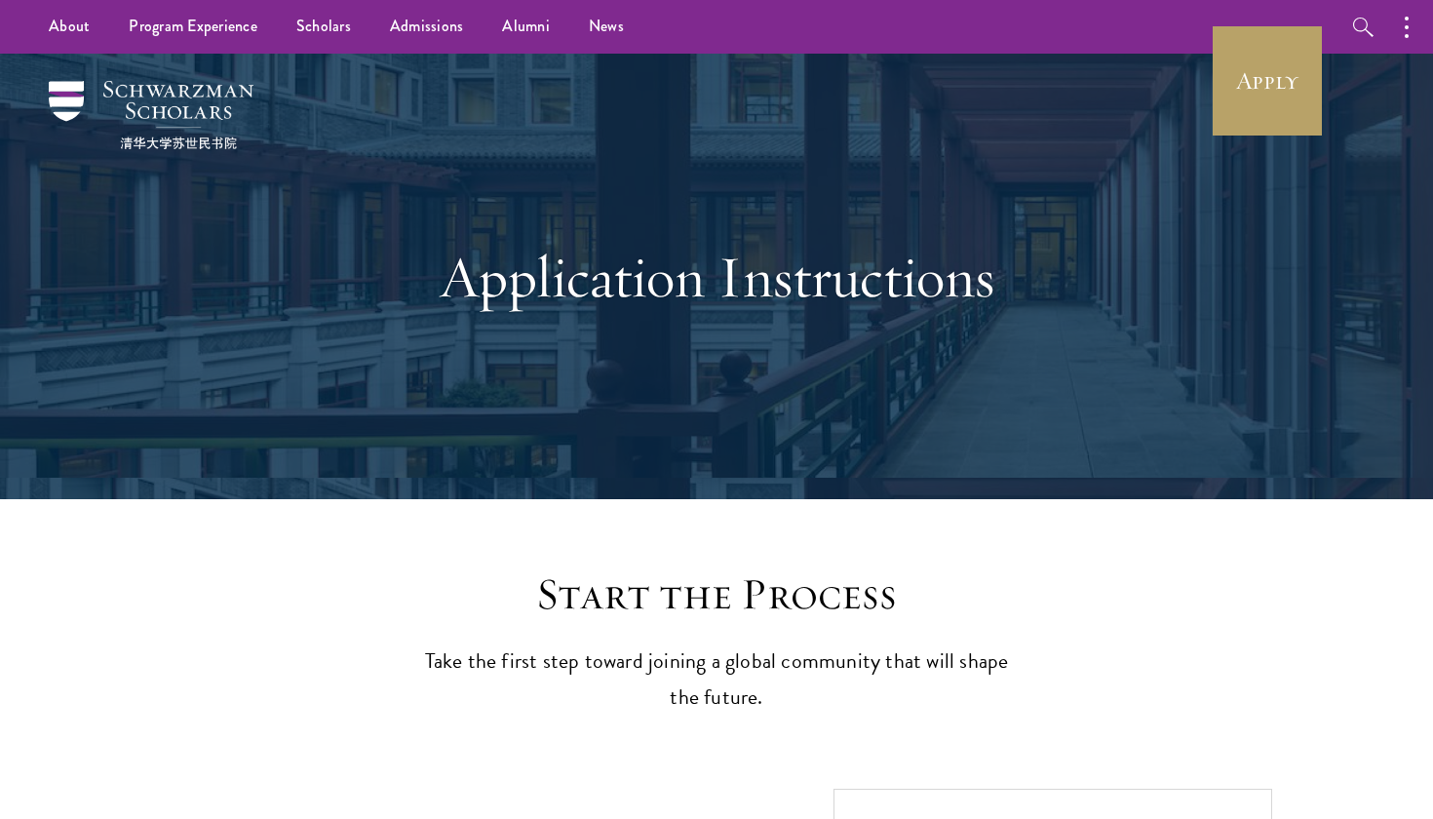
scroll to position [0, 0]
click at [319, 25] on link "Scholars" at bounding box center [324, 27] width 94 height 54
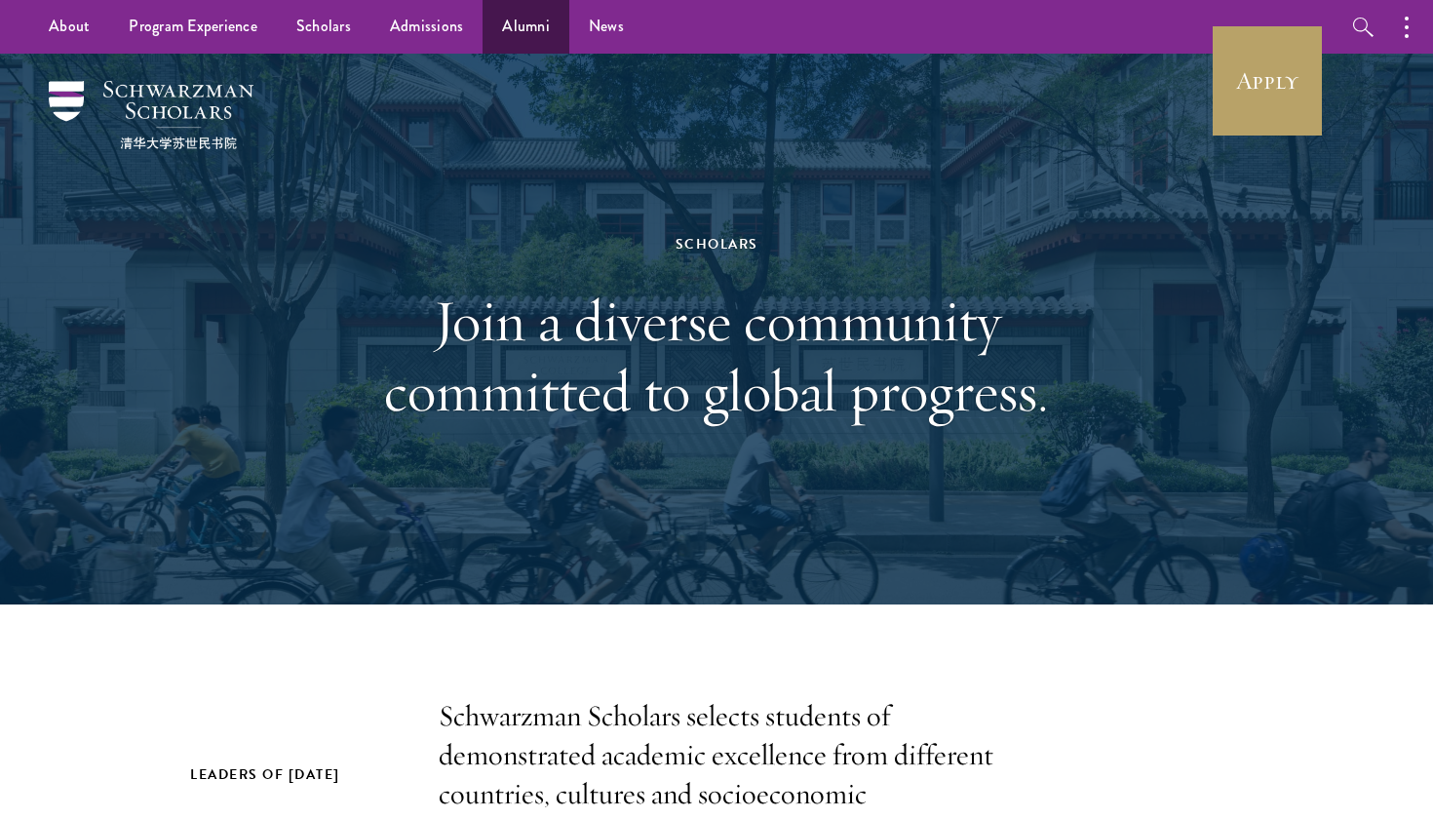
click at [520, 41] on link "Alumni" at bounding box center [526, 27] width 87 height 54
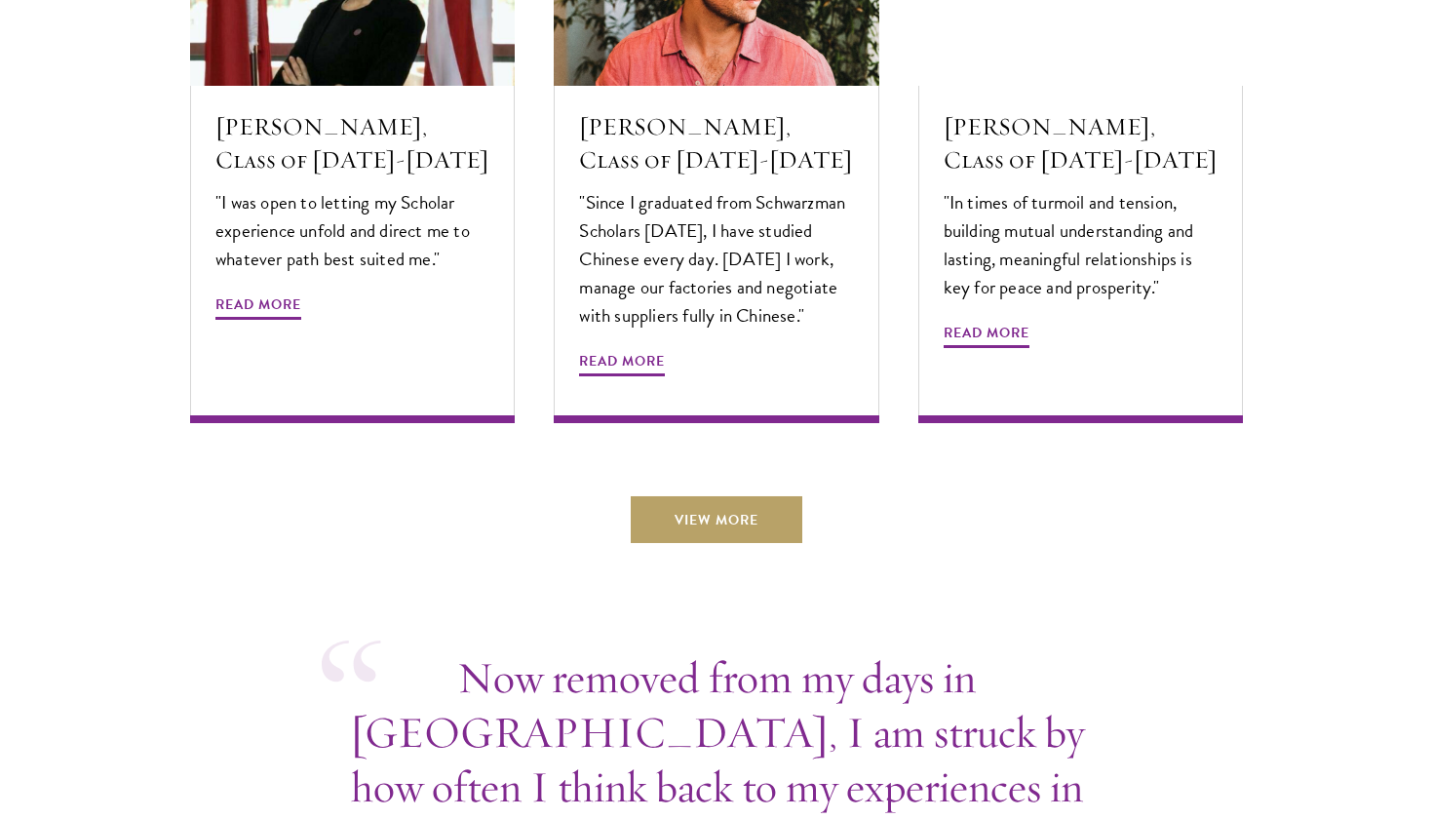
scroll to position [6822, 0]
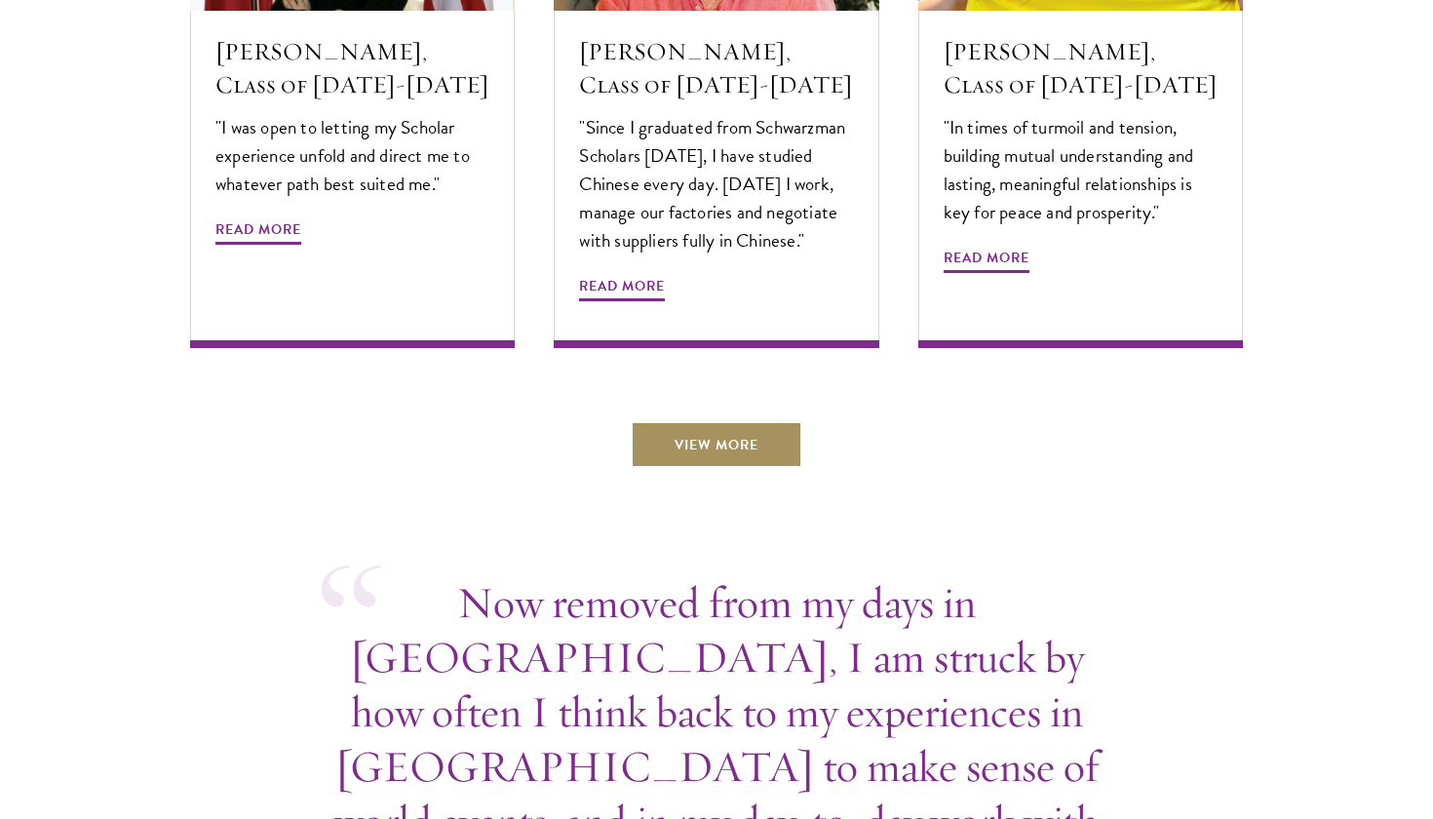
click at [663, 421] on link "View More" at bounding box center [717, 444] width 172 height 47
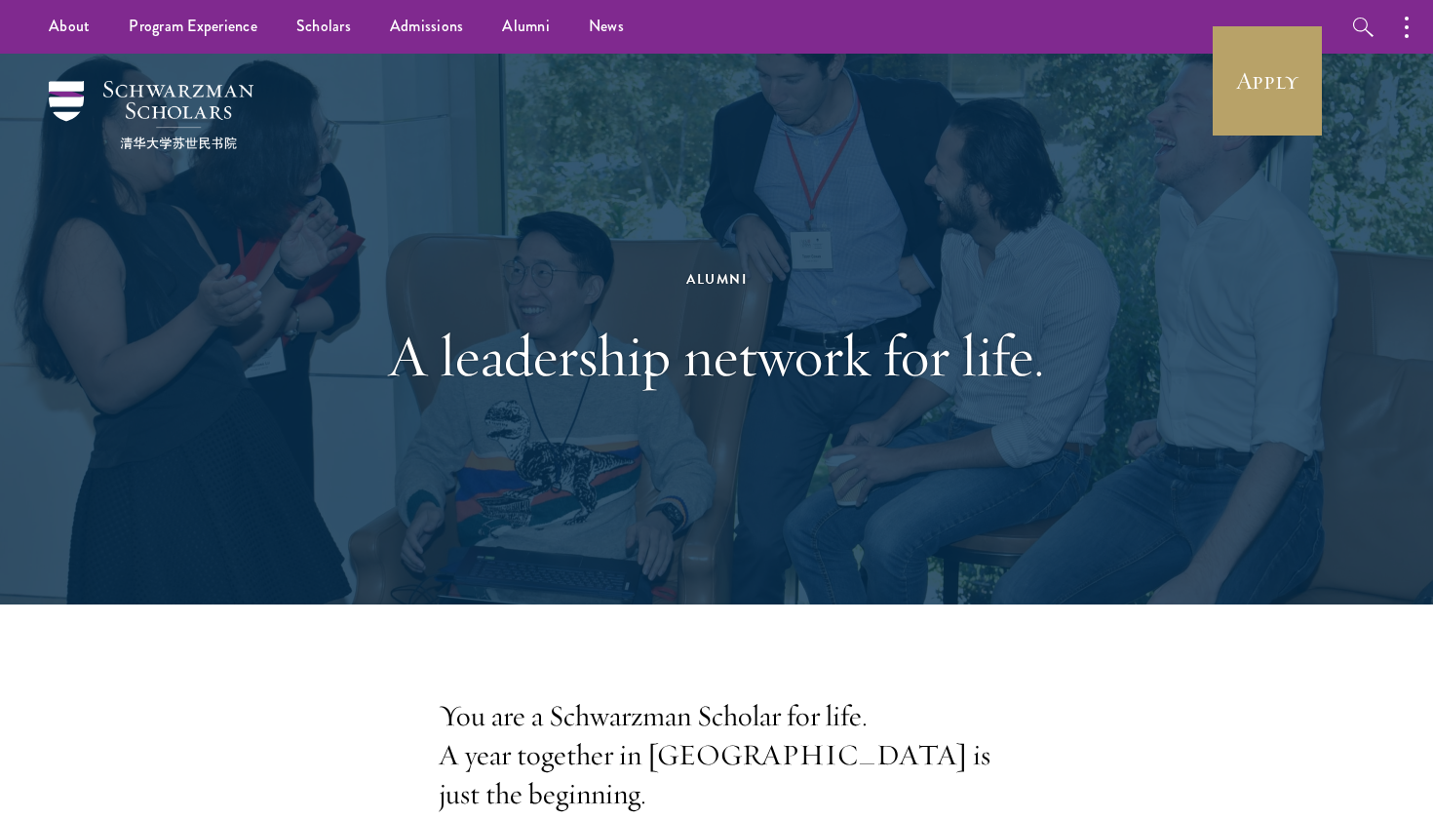
scroll to position [0, 0]
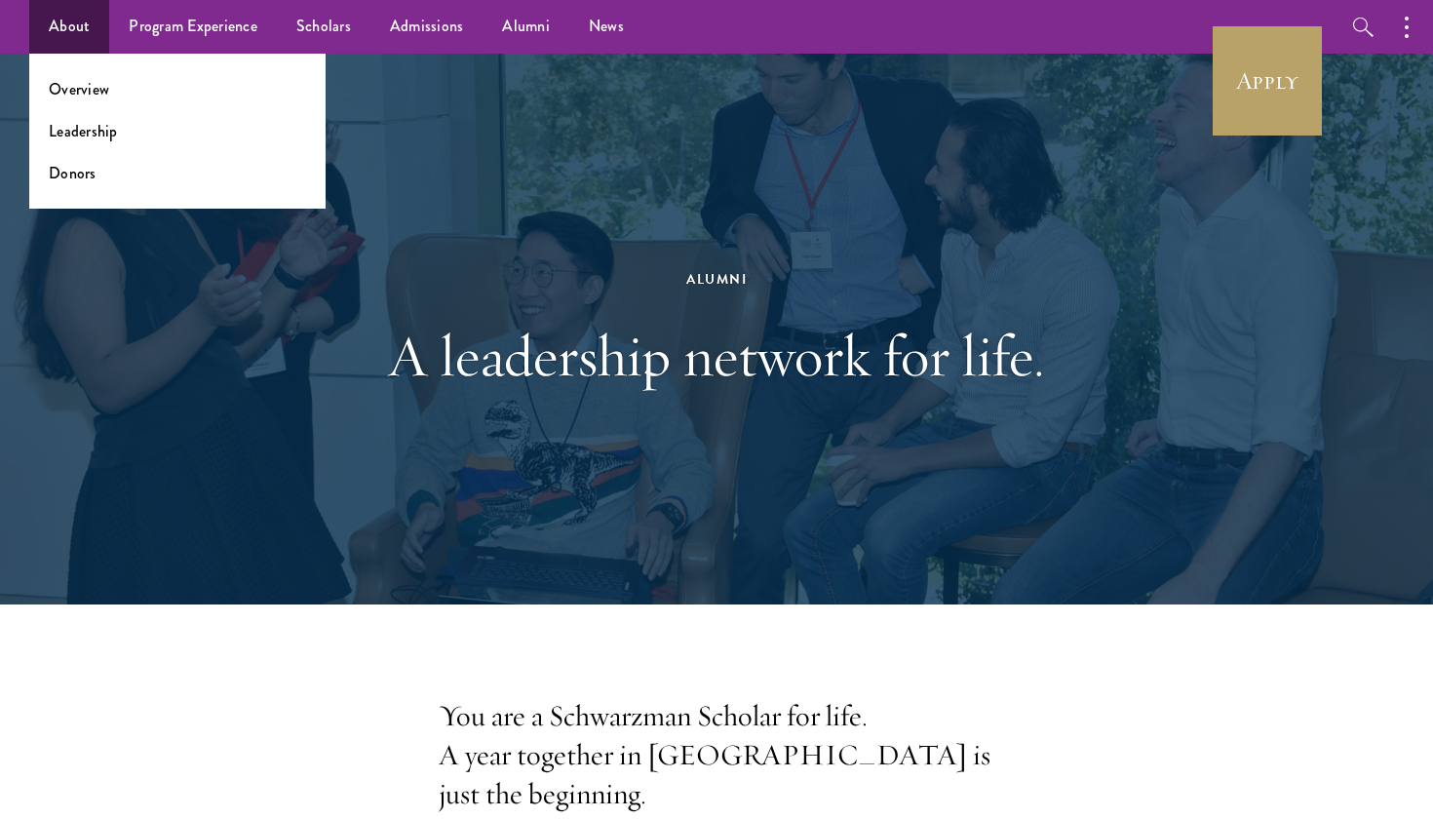
click at [56, 16] on link "About" at bounding box center [69, 27] width 80 height 54
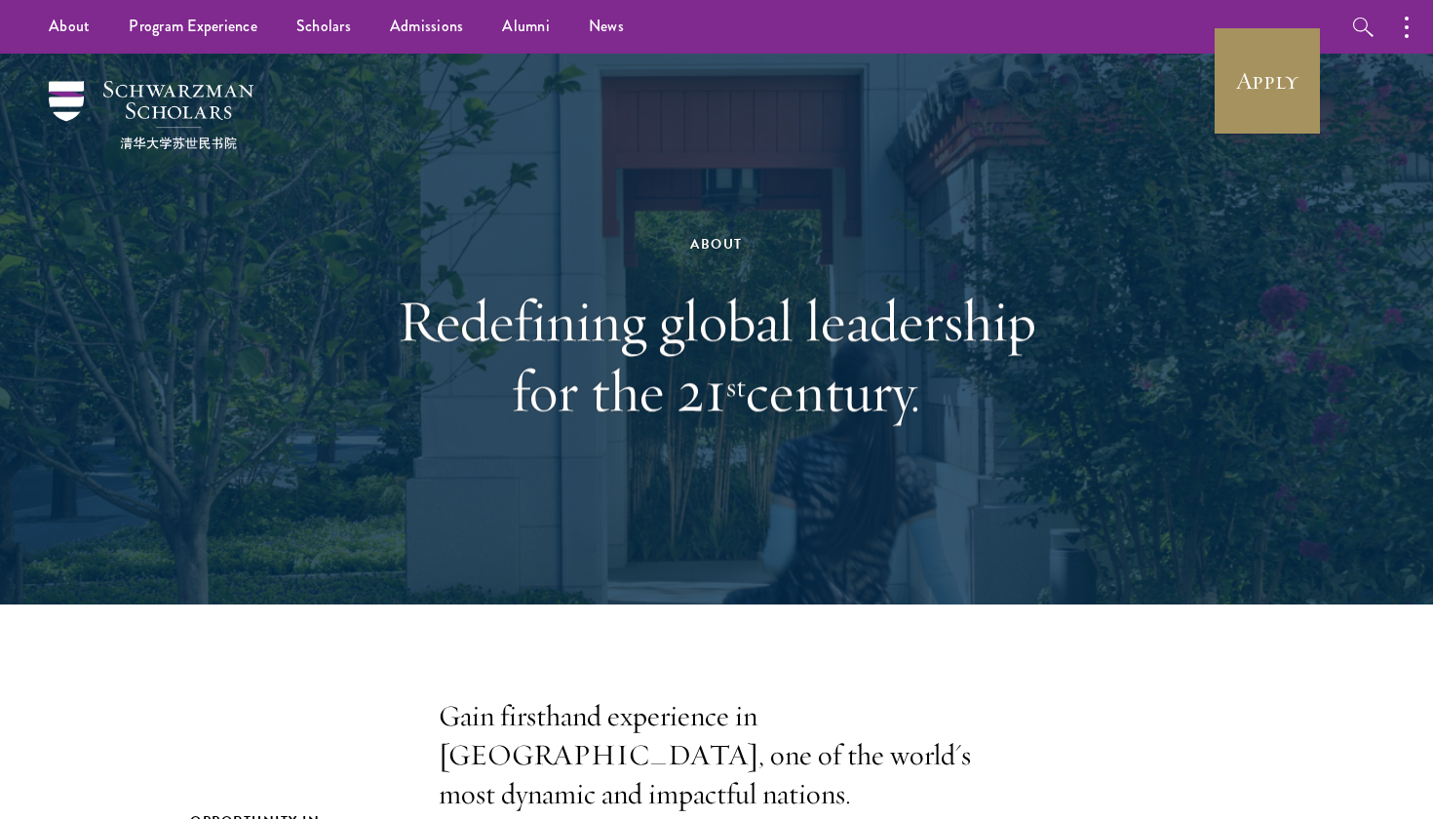
click at [1266, 76] on link "Apply" at bounding box center [1267, 80] width 109 height 109
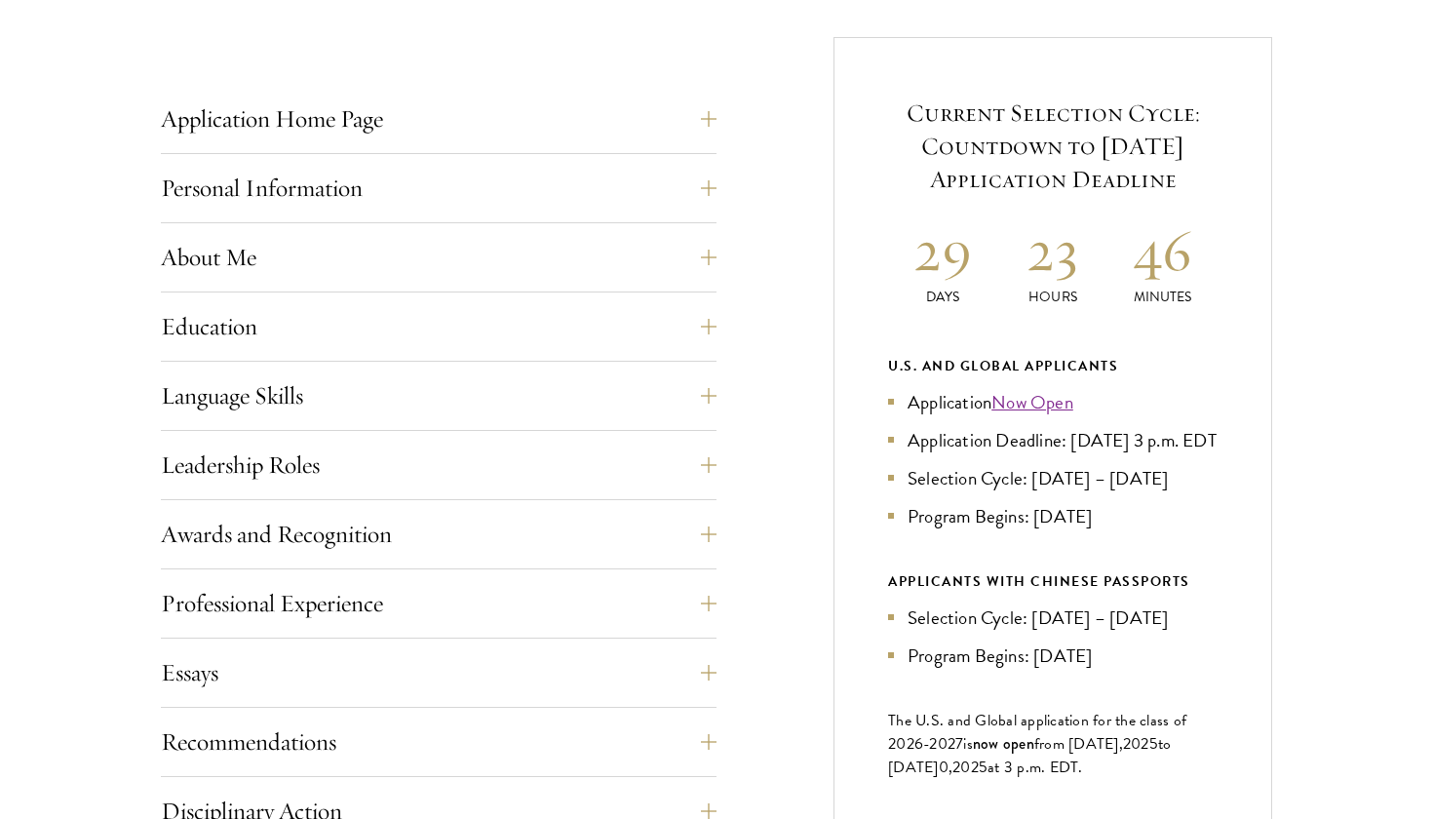
scroll to position [756, 0]
